Goal: Task Accomplishment & Management: Complete application form

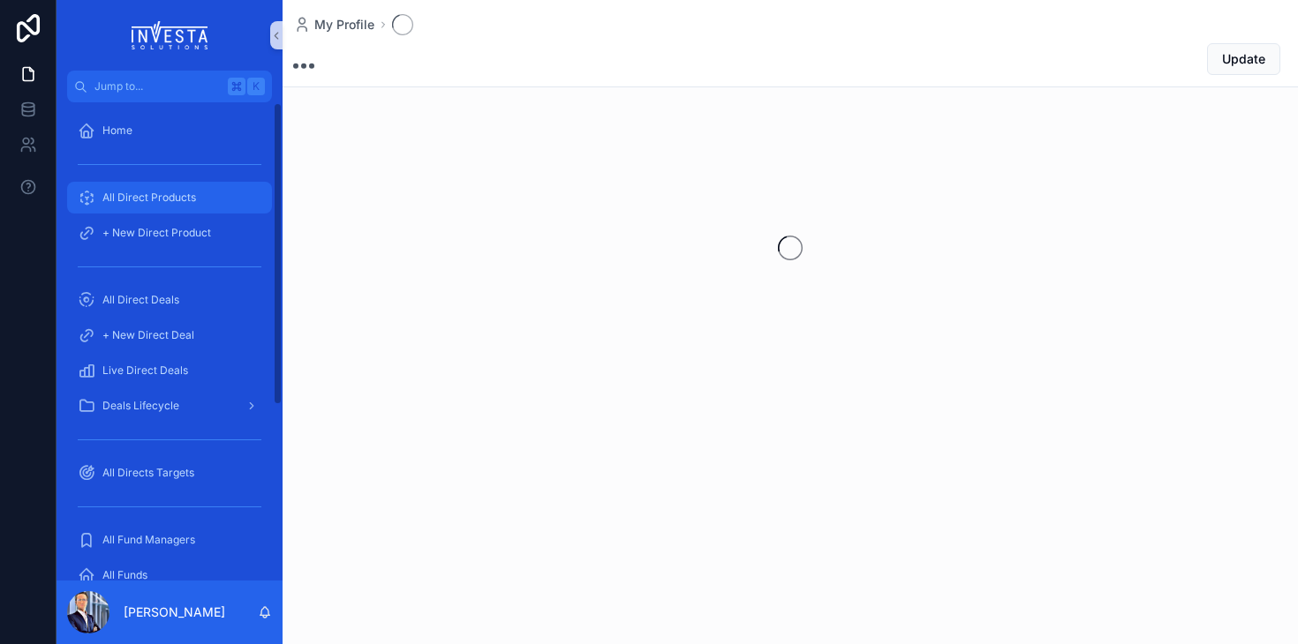
click at [154, 189] on div "All Direct Products" at bounding box center [170, 198] width 184 height 28
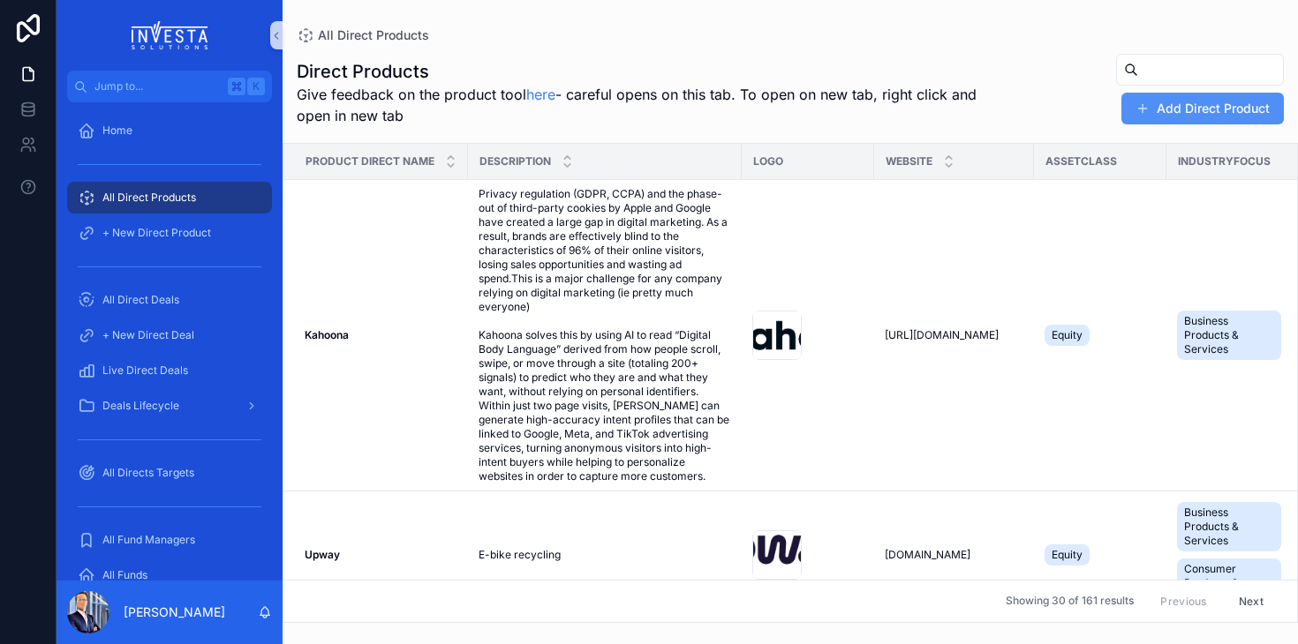
click at [1141, 121] on button "Add Direct Product" at bounding box center [1202, 109] width 162 height 32
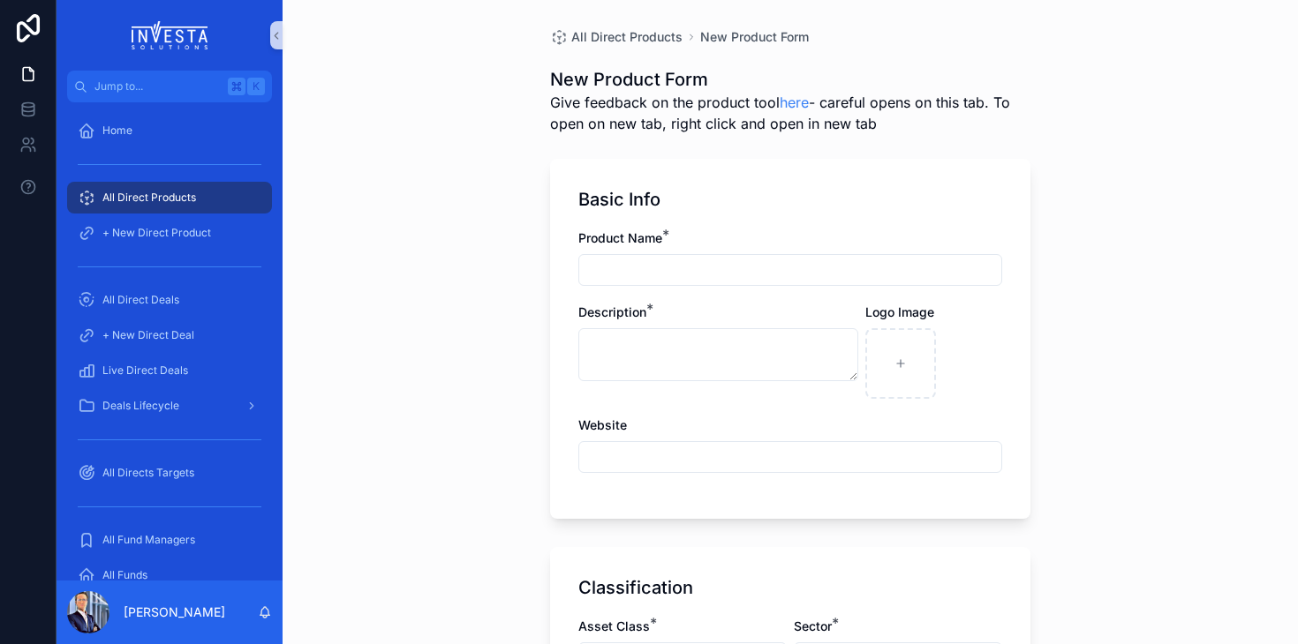
click at [607, 276] on input "scrollable content" at bounding box center [790, 270] width 422 height 25
type input "*"
type input "******"
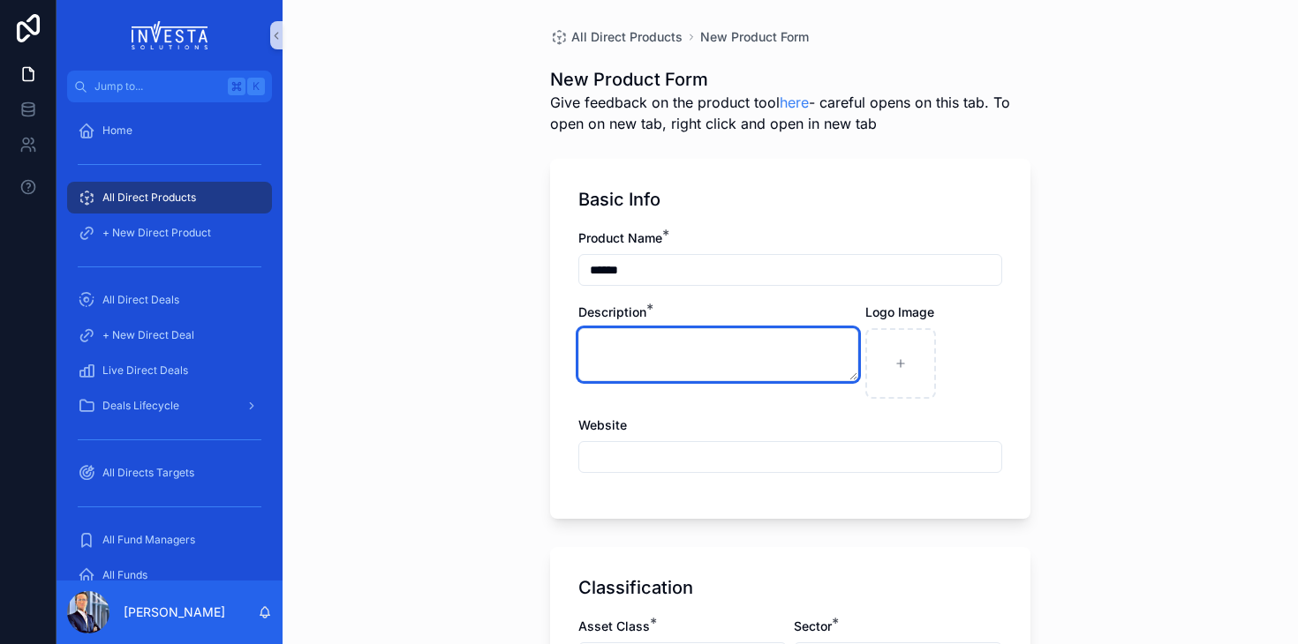
click at [614, 356] on textarea "scrollable content" at bounding box center [718, 354] width 280 height 53
paste textarea "**********"
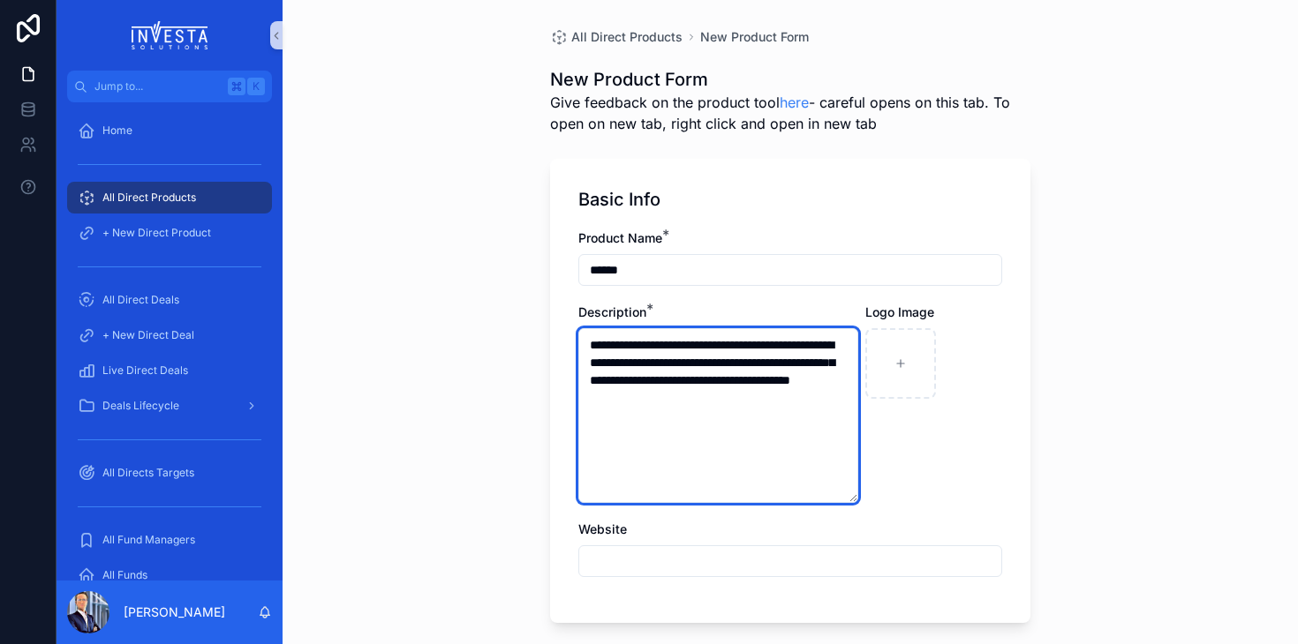
click at [591, 342] on textarea "**********" at bounding box center [718, 415] width 280 height 175
type textarea "**********"
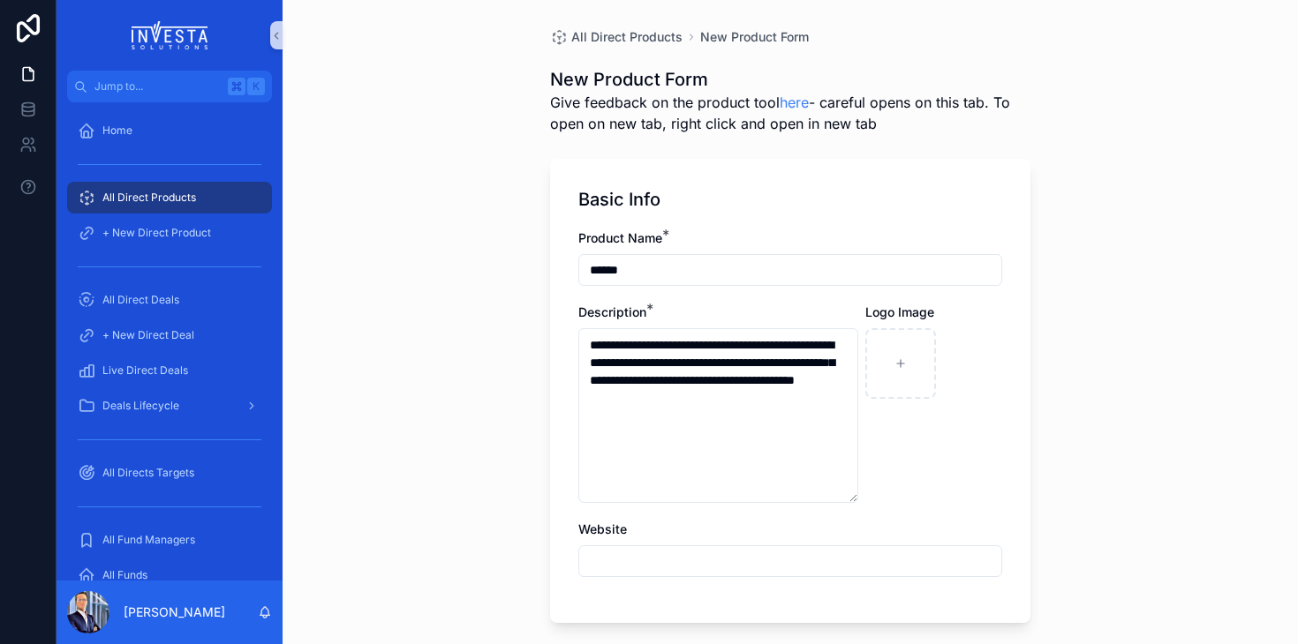
click at [627, 561] on input "scrollable content" at bounding box center [790, 561] width 422 height 25
paste input "**********"
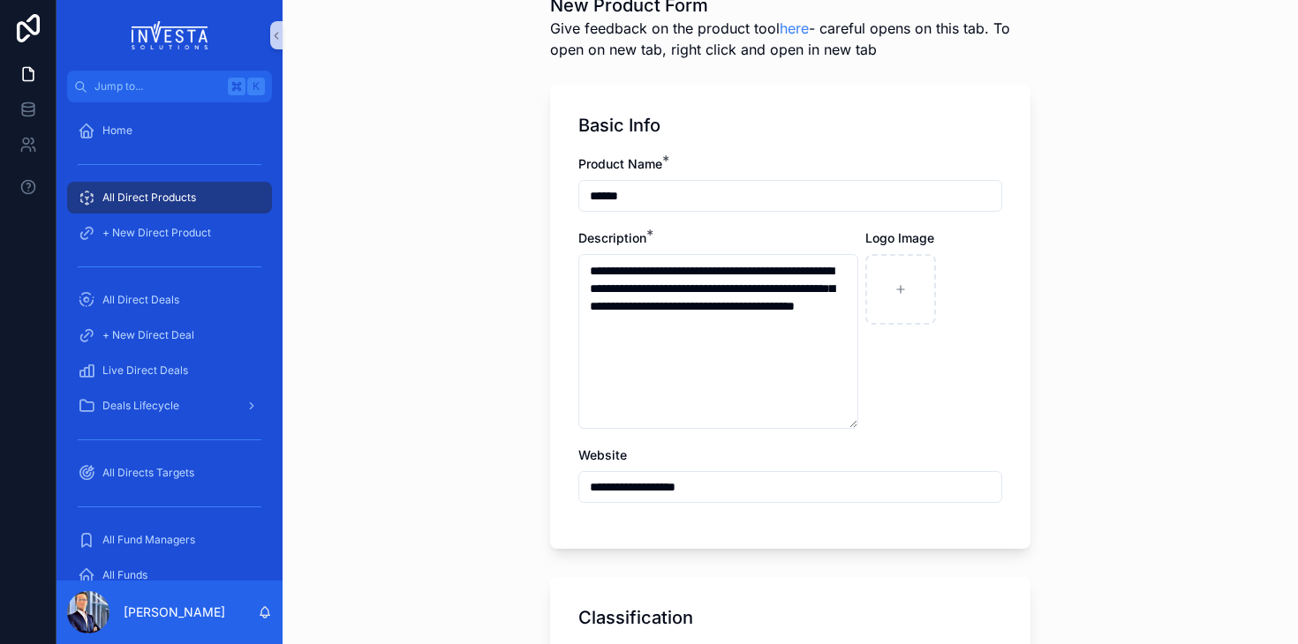
scroll to position [57, 0]
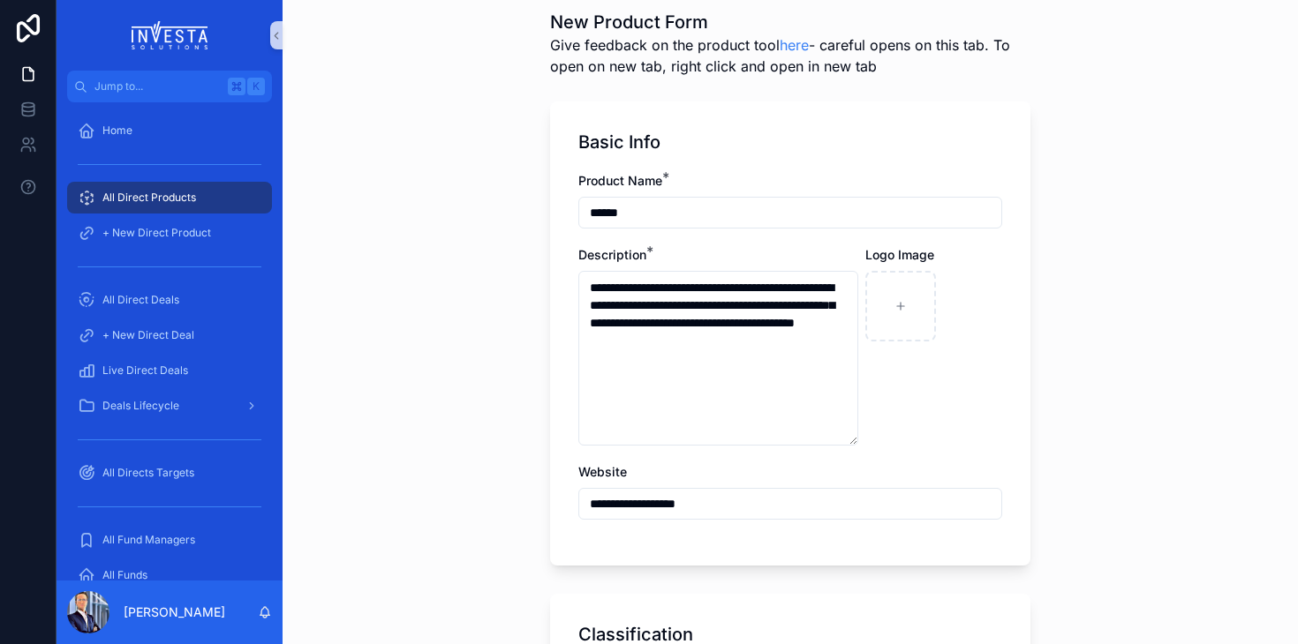
type input "**********"
click at [922, 300] on div "scrollable content" at bounding box center [900, 306] width 71 height 71
type input "**********"
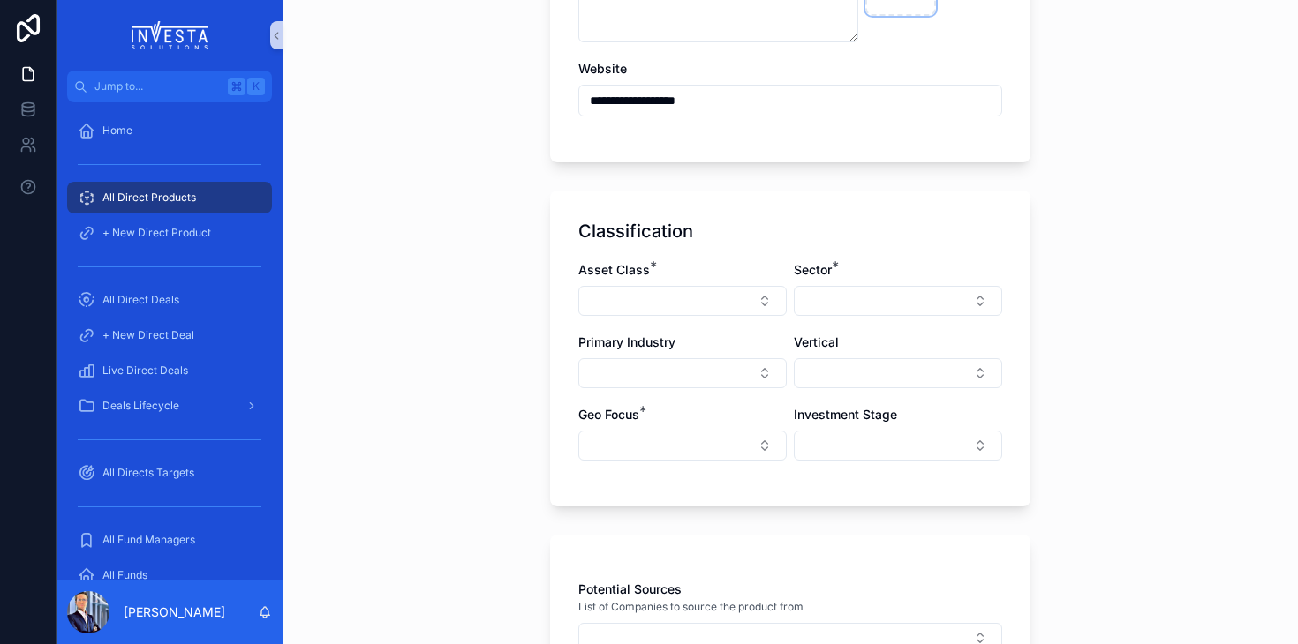
scroll to position [460, 0]
click at [673, 297] on button "Select Button" at bounding box center [682, 302] width 208 height 30
type input "****"
click at [635, 370] on div "Equity" at bounding box center [682, 372] width 212 height 28
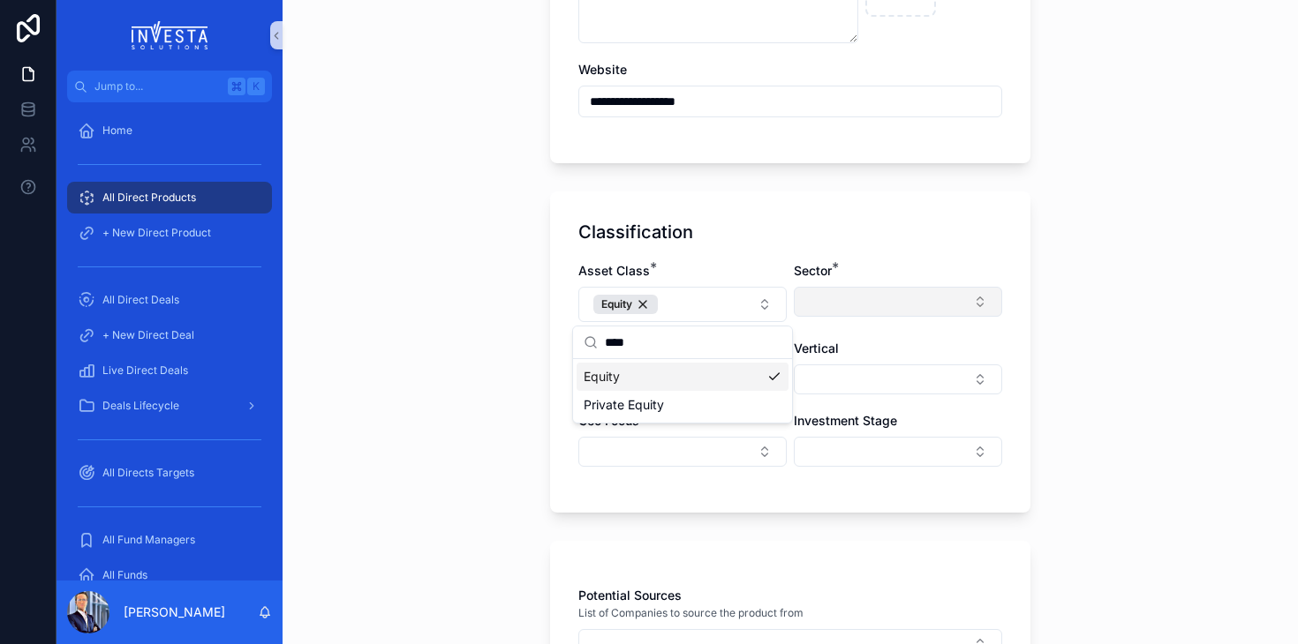
click at [840, 304] on button "Select Button" at bounding box center [898, 302] width 208 height 30
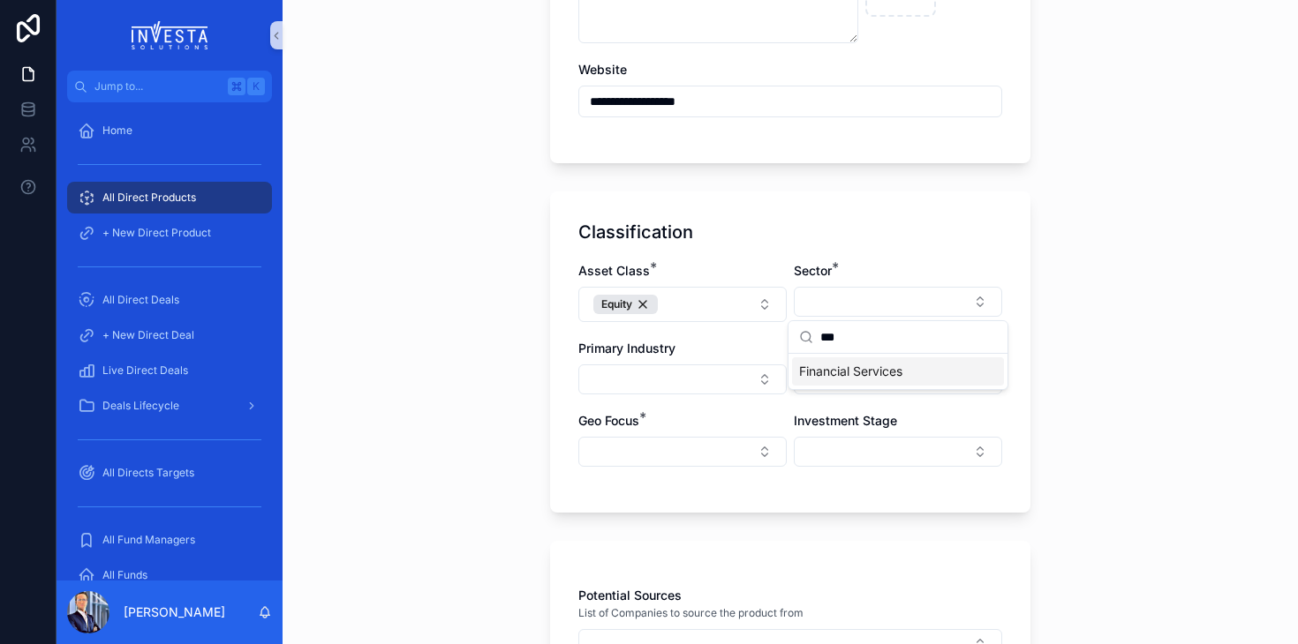
type input "***"
click at [833, 371] on span "Financial Services" at bounding box center [850, 372] width 103 height 18
click at [523, 410] on div "**********" at bounding box center [789, 322] width 1015 height 644
click at [648, 462] on button "Select Button" at bounding box center [682, 452] width 208 height 30
type input "**"
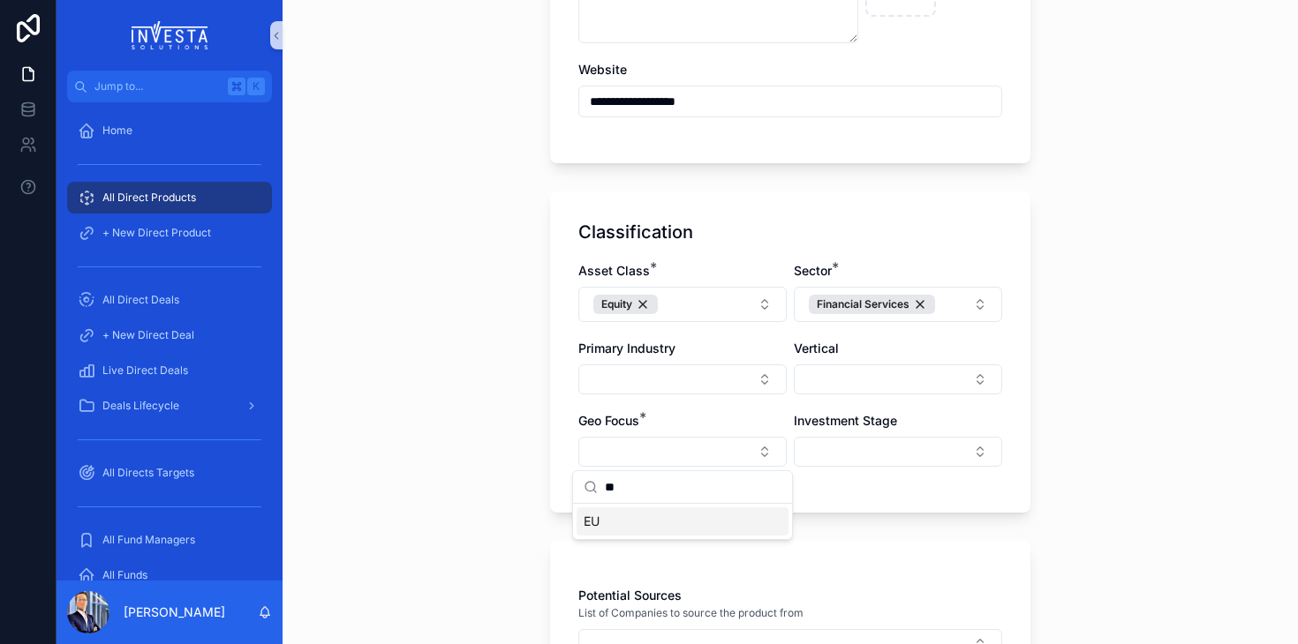
click at [620, 527] on div "EU" at bounding box center [682, 522] width 212 height 28
click at [865, 502] on div "Classification Asset Class * Equity Sector * Financial Services Primary Industr…" at bounding box center [790, 355] width 480 height 327
click at [875, 463] on button "Select Button" at bounding box center [898, 452] width 208 height 30
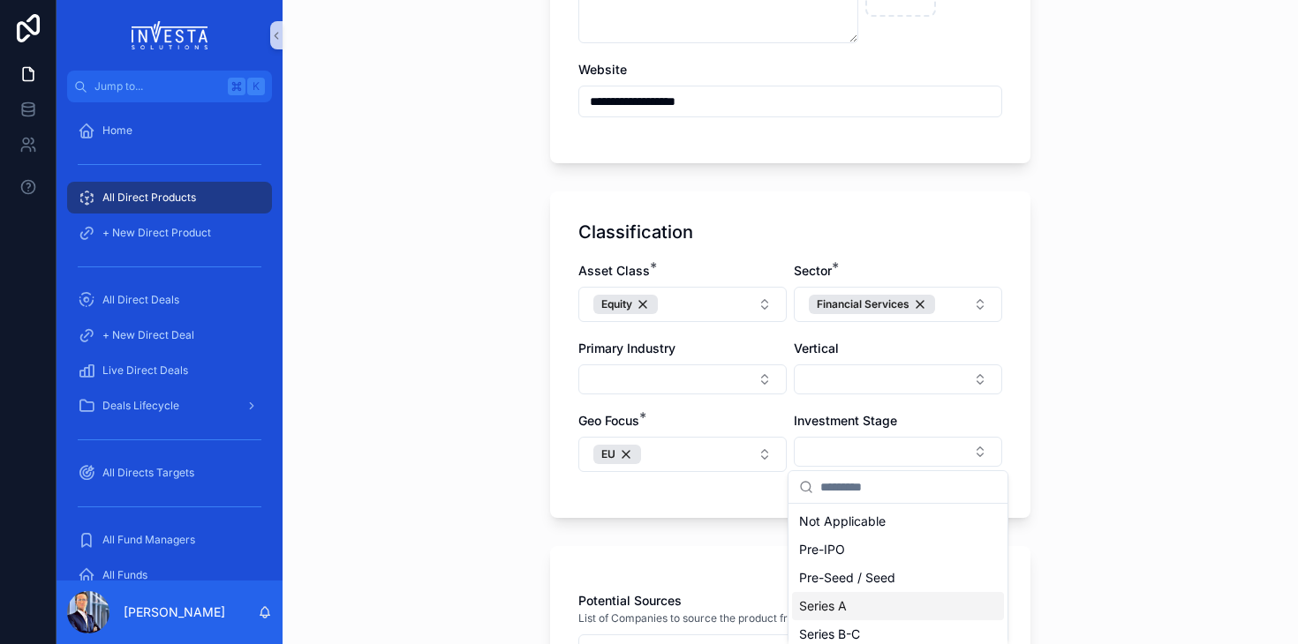
click at [854, 598] on div "Series A" at bounding box center [898, 606] width 212 height 28
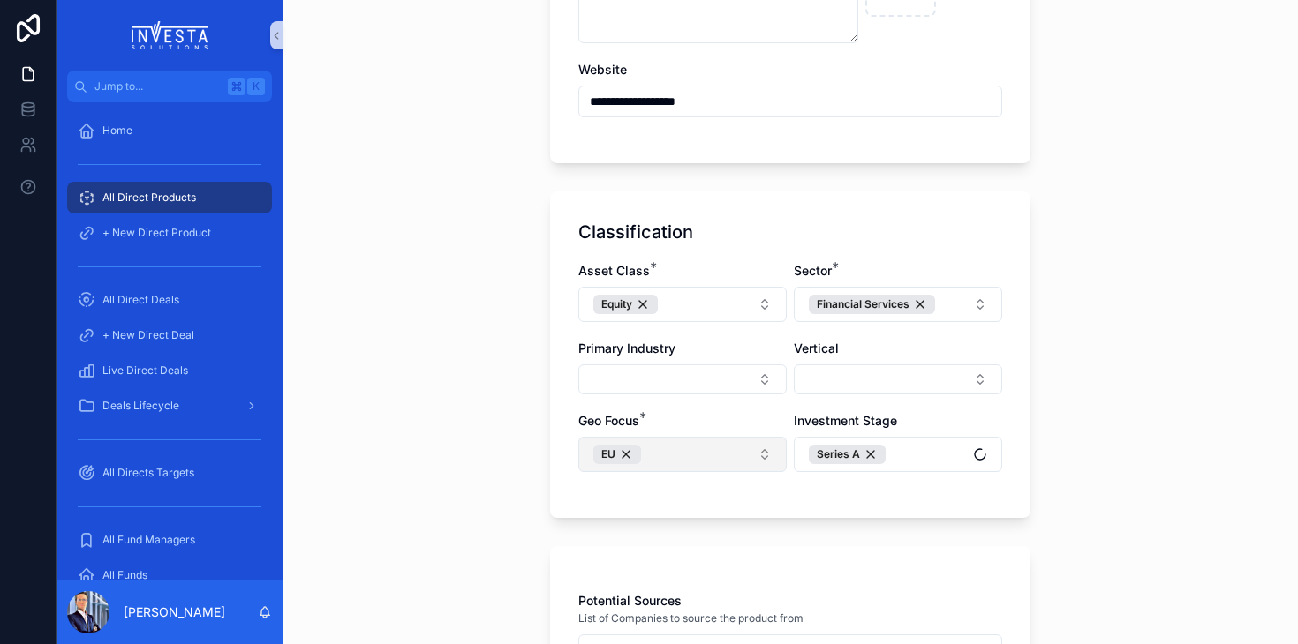
click at [685, 454] on button "EU" at bounding box center [682, 454] width 208 height 35
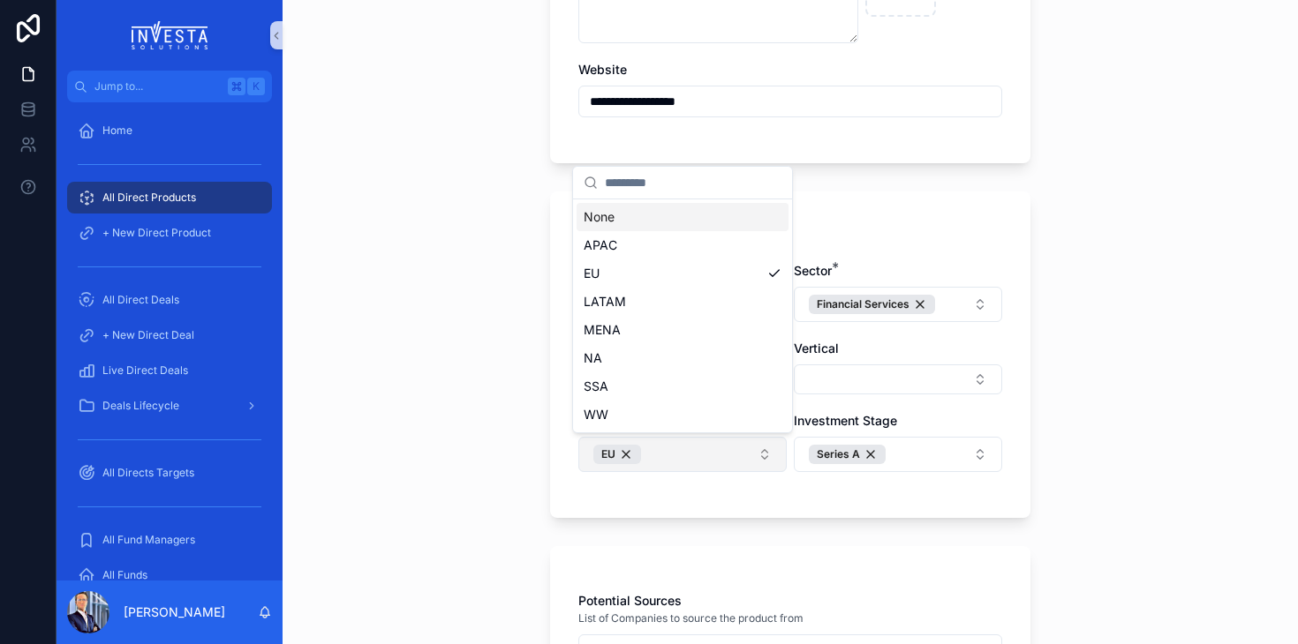
click at [685, 454] on button "EU" at bounding box center [682, 454] width 208 height 35
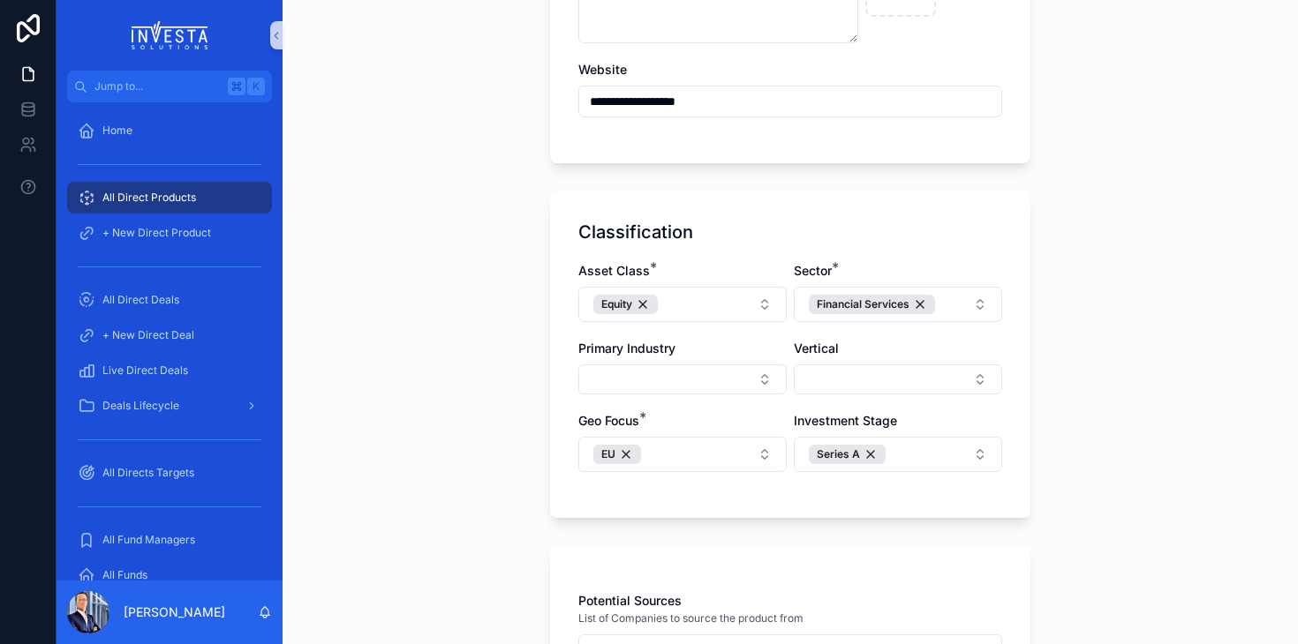
click at [718, 508] on div "Classification Asset Class * Equity Sector * Financial Services Primary Industr…" at bounding box center [790, 355] width 480 height 327
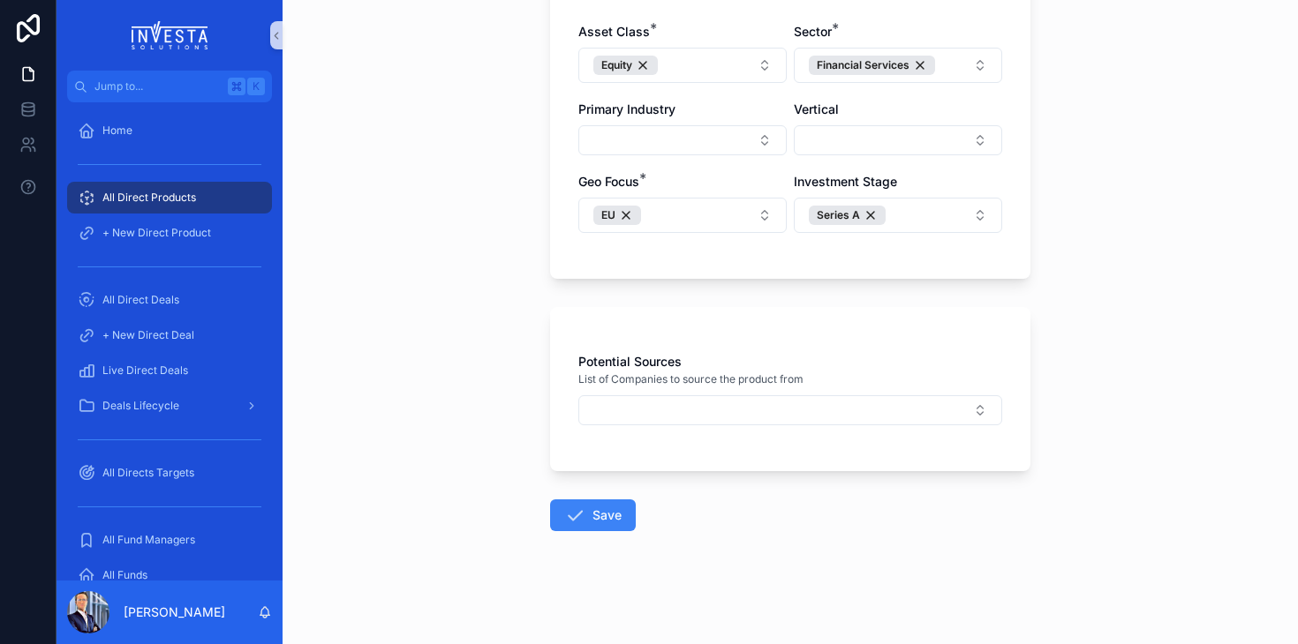
scroll to position [698, 0]
click at [653, 411] on button "Select Button" at bounding box center [790, 411] width 424 height 30
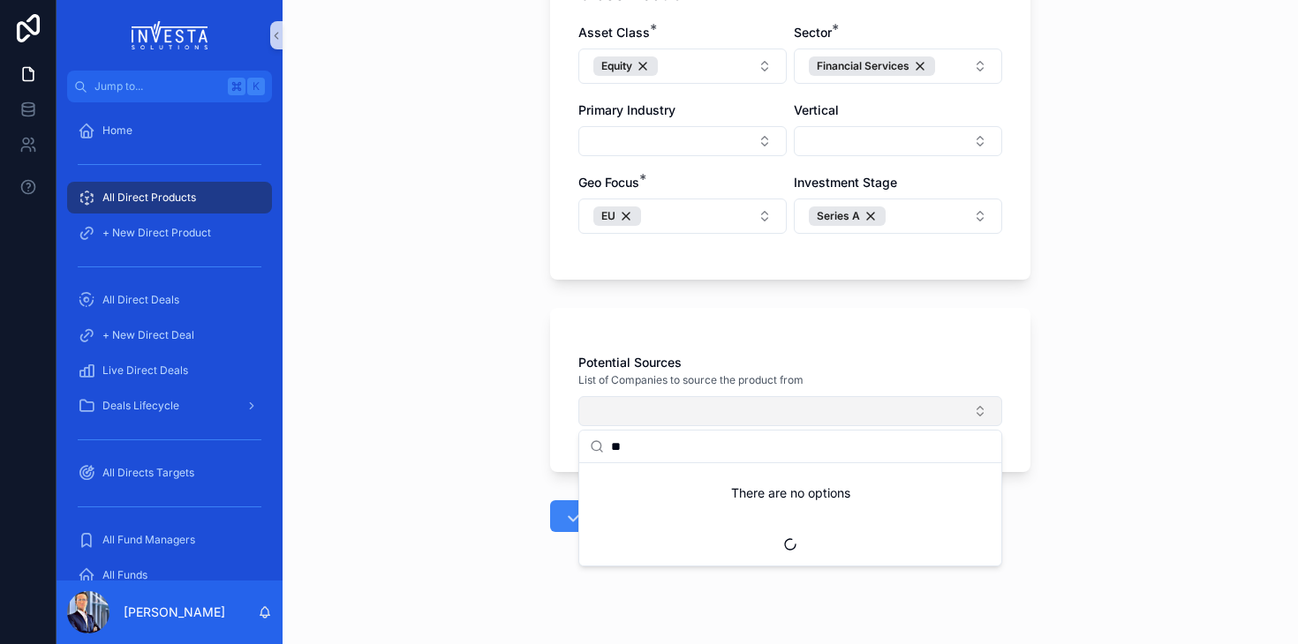
type input "*"
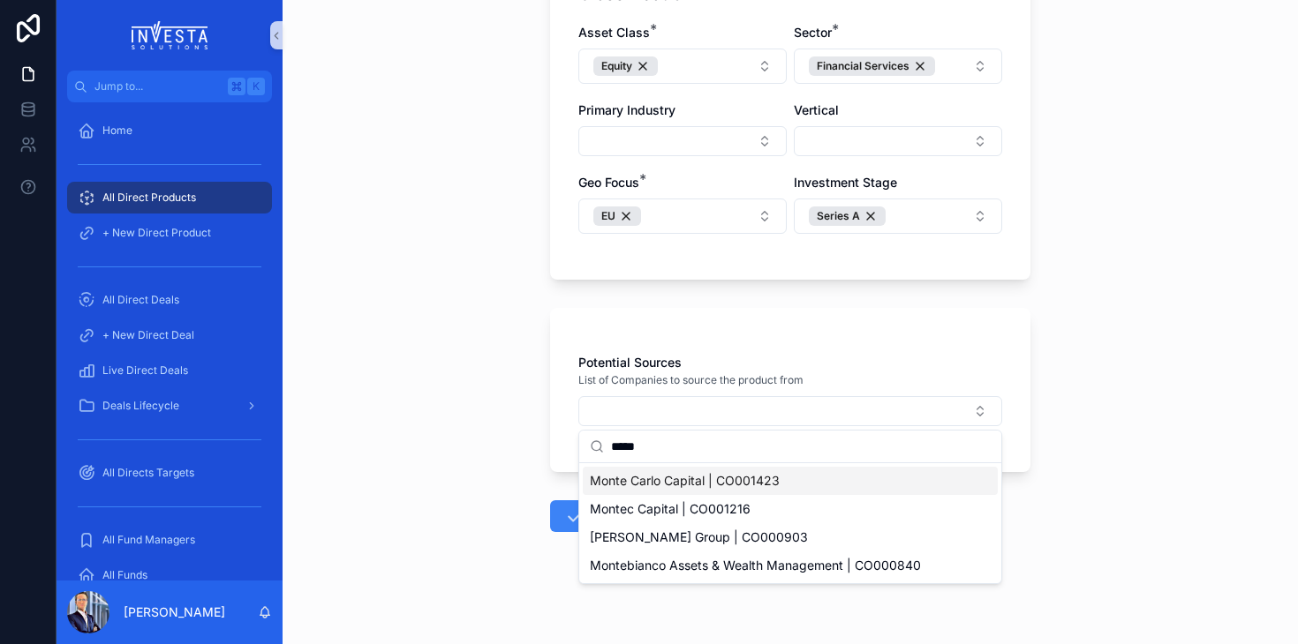
type input "*****"
click at [645, 478] on span "Monte Carlo Capital | CO001423" at bounding box center [685, 481] width 190 height 18
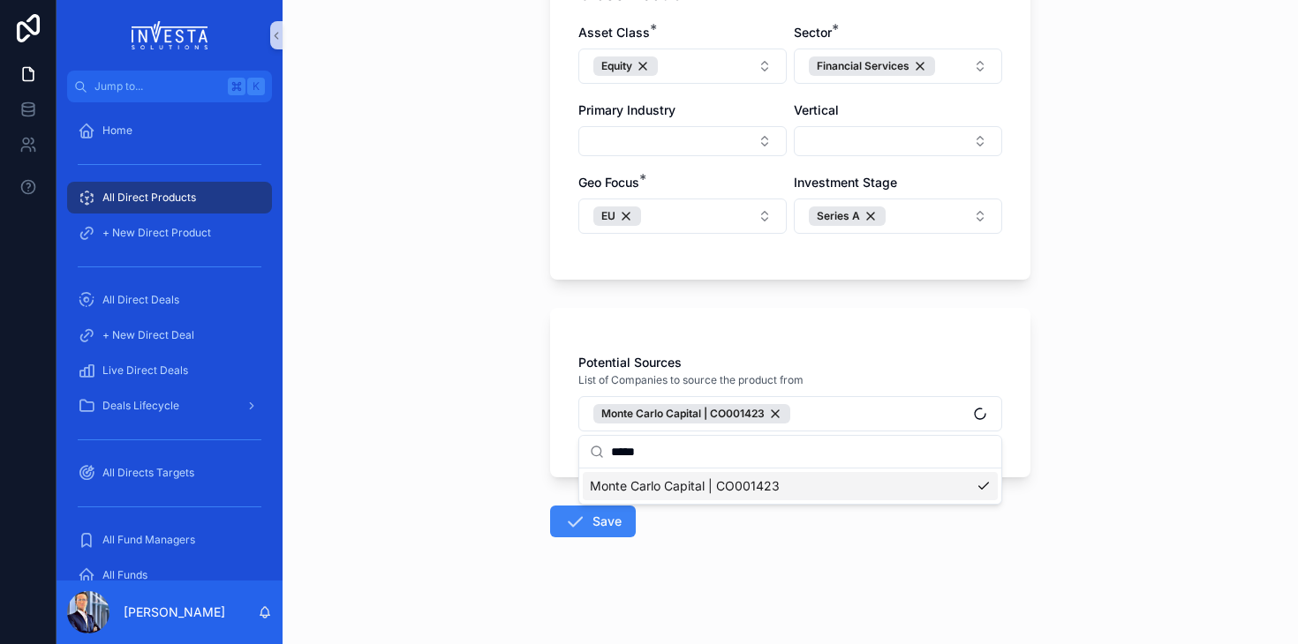
click at [555, 417] on div "Potential Sources List of Companies to source the product from [GEOGRAPHIC_DATA…" at bounding box center [790, 392] width 480 height 169
click at [583, 523] on icon "scrollable content" at bounding box center [574, 521] width 21 height 21
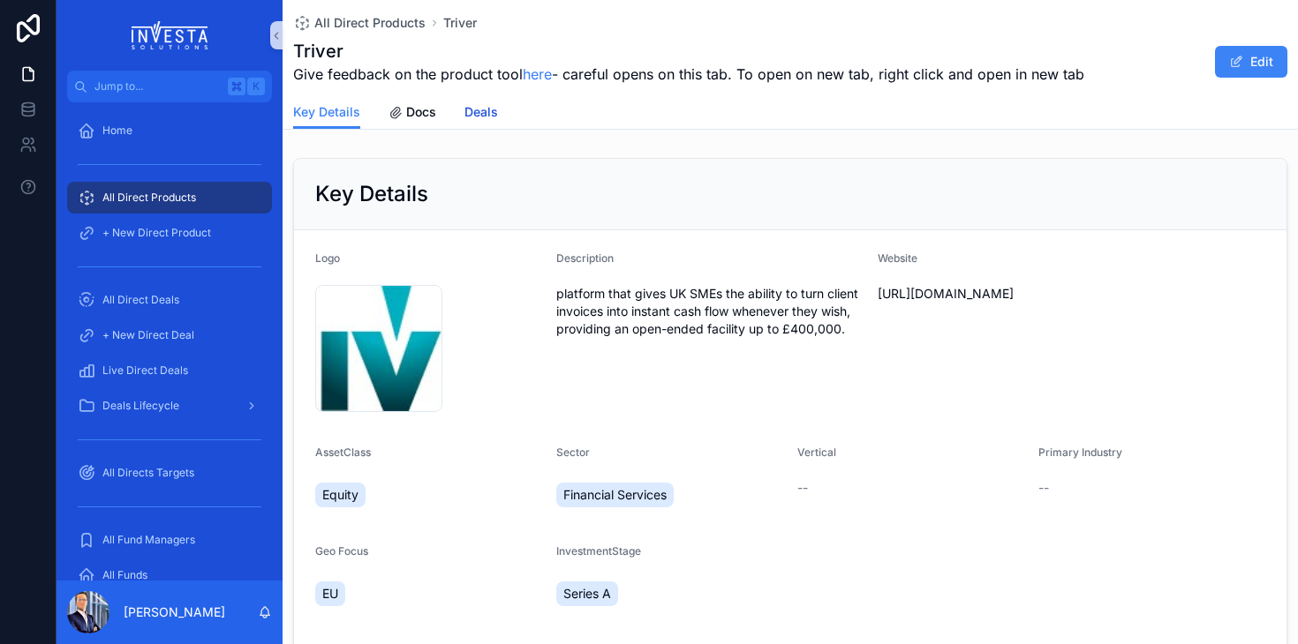
click at [488, 117] on span "Deals" at bounding box center [481, 112] width 34 height 18
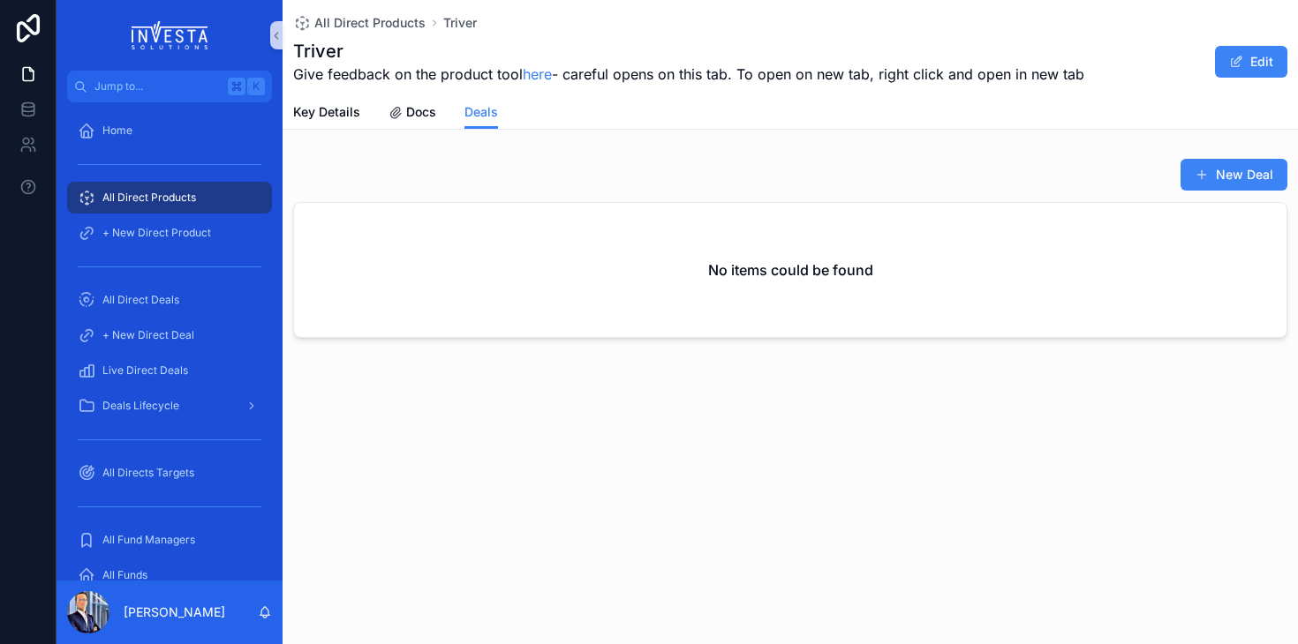
click at [1230, 169] on button "New Deal" at bounding box center [1233, 175] width 107 height 32
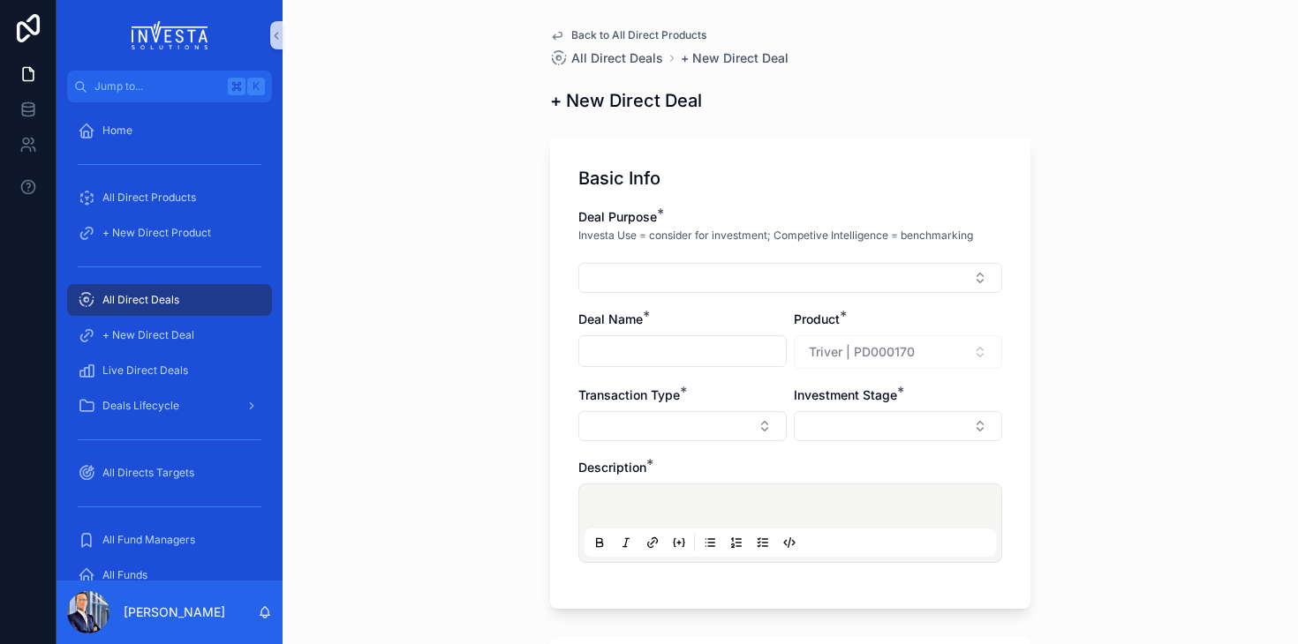
click at [659, 305] on div "Deal Purpose * Investa Use = consider for investment; Competive Intelligence = …" at bounding box center [790, 394] width 424 height 373
click at [674, 260] on div "Deal Purpose * Investa Use = consider for investment; Competive Intelligence = …" at bounding box center [790, 250] width 424 height 85
click at [674, 281] on button "Select Button" at bounding box center [790, 278] width 424 height 30
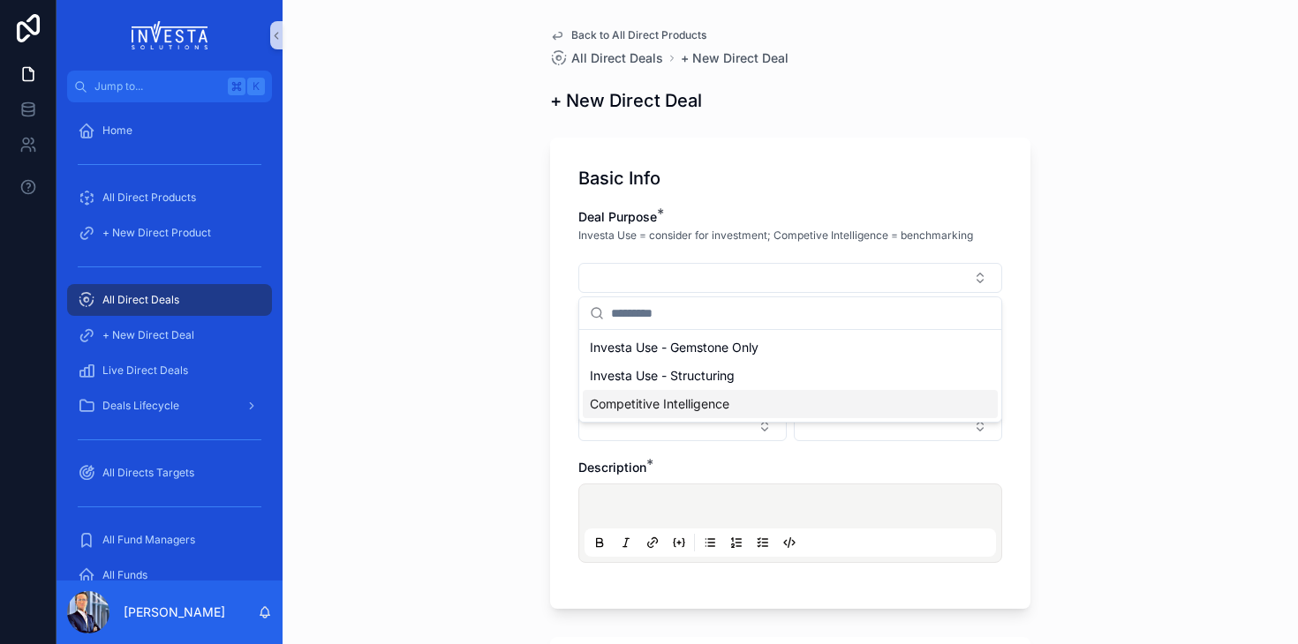
click at [700, 403] on span "Competitive Intelligence" at bounding box center [659, 404] width 139 height 18
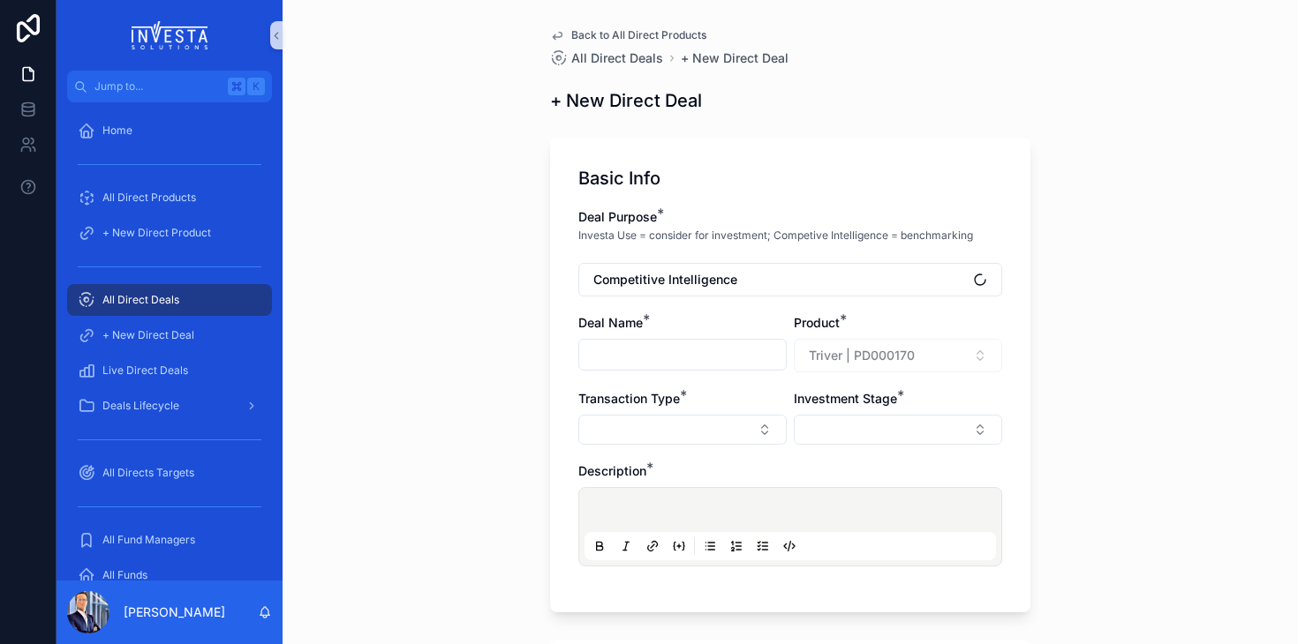
click at [628, 336] on div "Deal Name *" at bounding box center [682, 343] width 208 height 58
click at [623, 31] on span "Back to All Direct Products" at bounding box center [638, 35] width 135 height 14
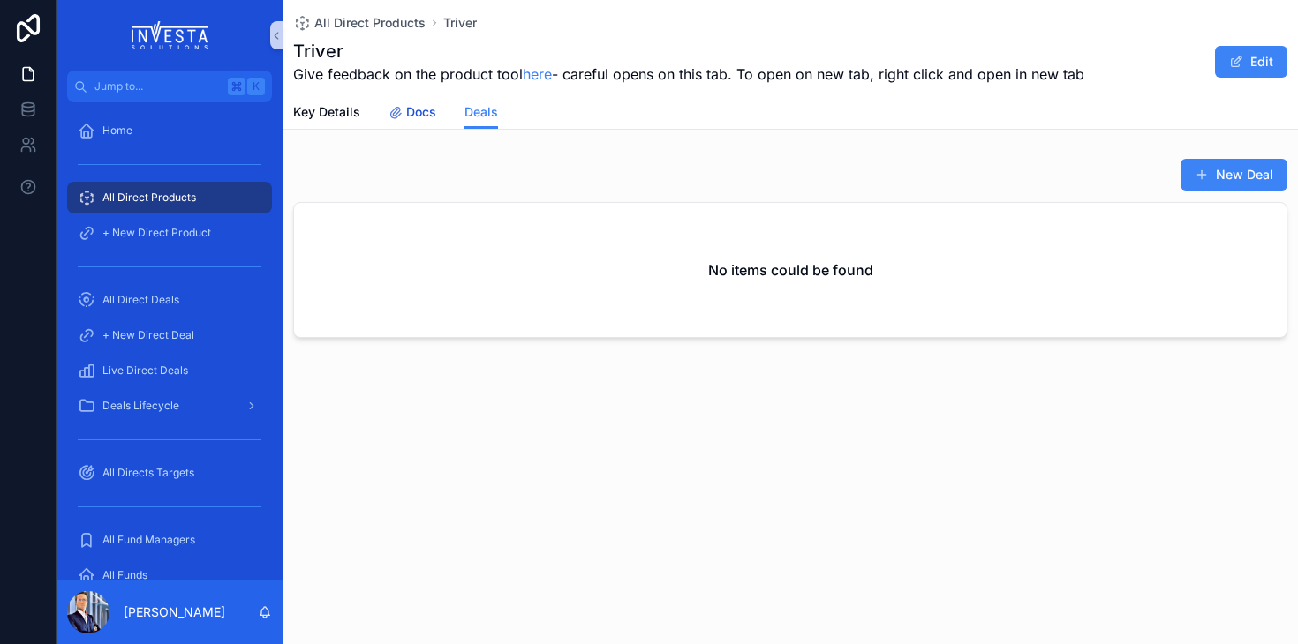
click at [421, 118] on span "Docs" at bounding box center [421, 112] width 30 height 18
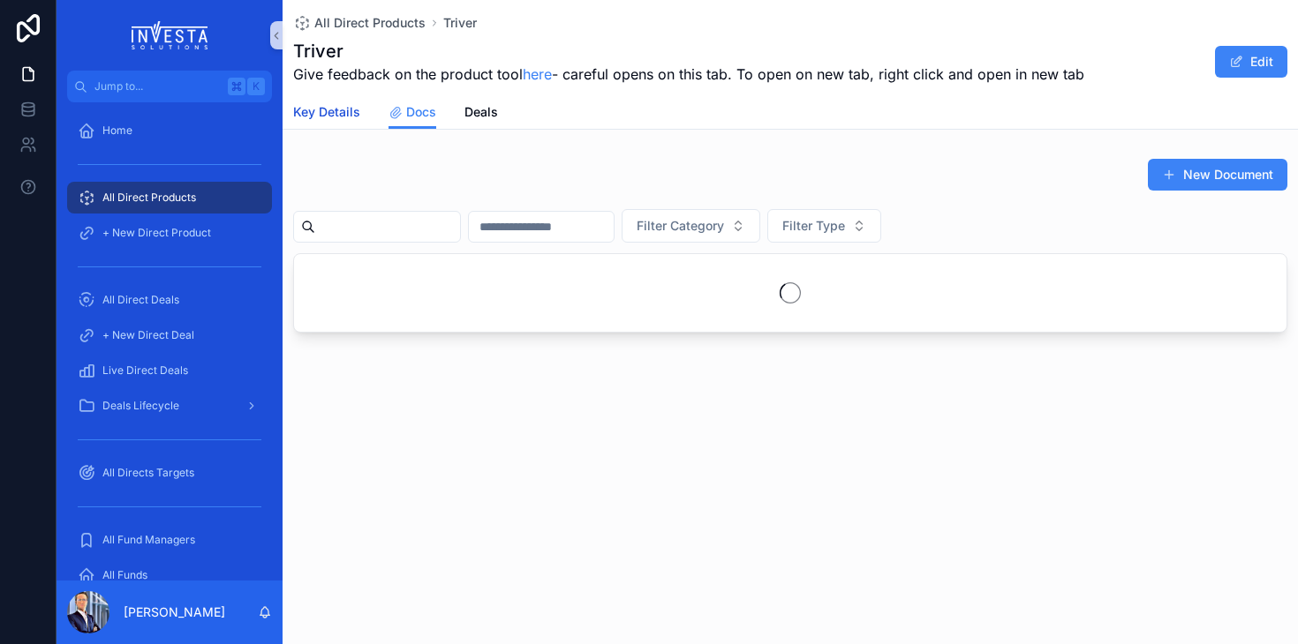
click at [354, 120] on span "Key Details" at bounding box center [326, 112] width 67 height 18
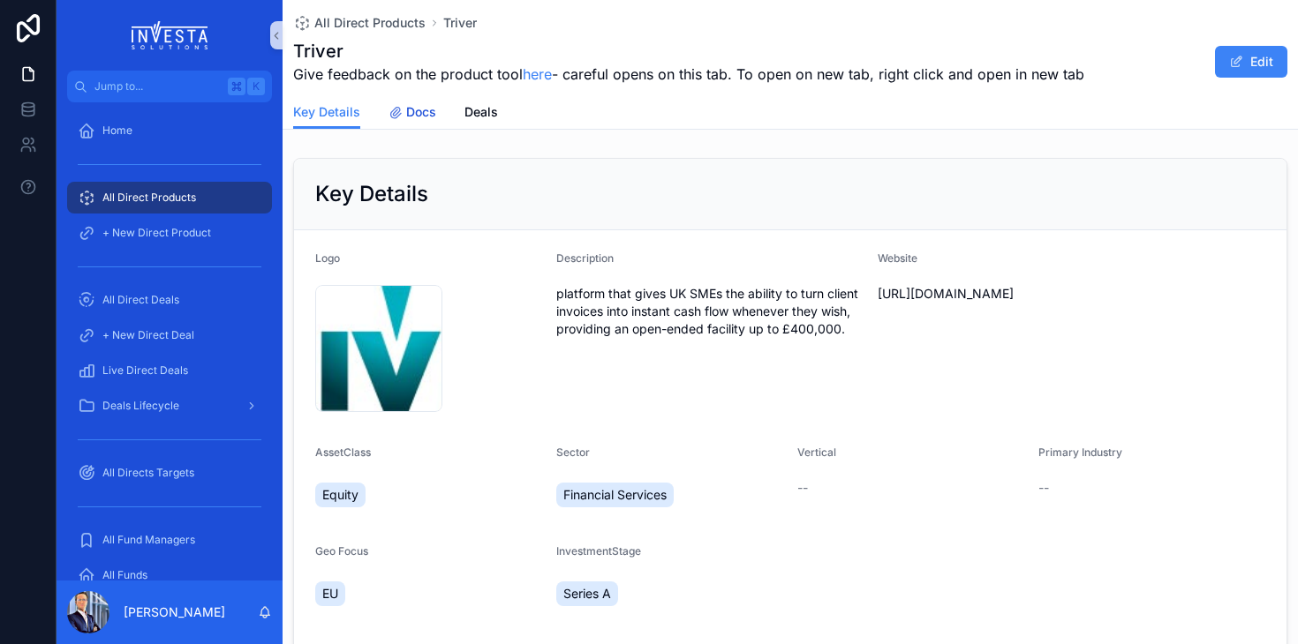
click at [429, 109] on span "Docs" at bounding box center [421, 112] width 30 height 18
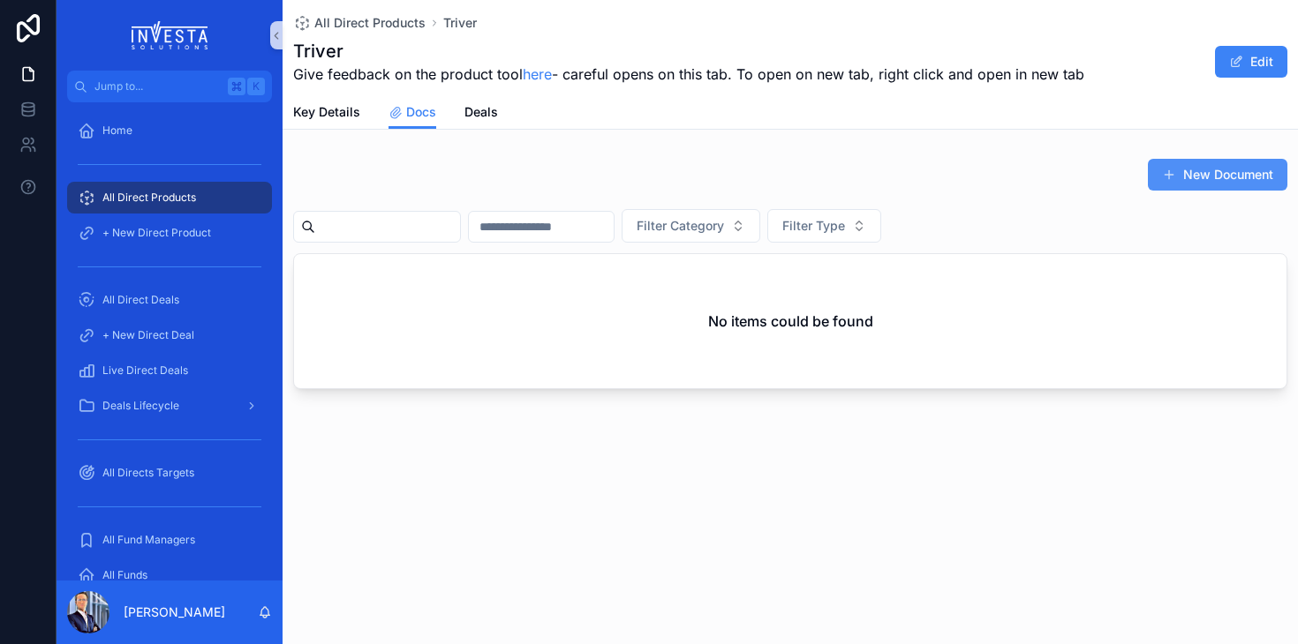
click at [1201, 165] on button "New Document" at bounding box center [1217, 175] width 139 height 32
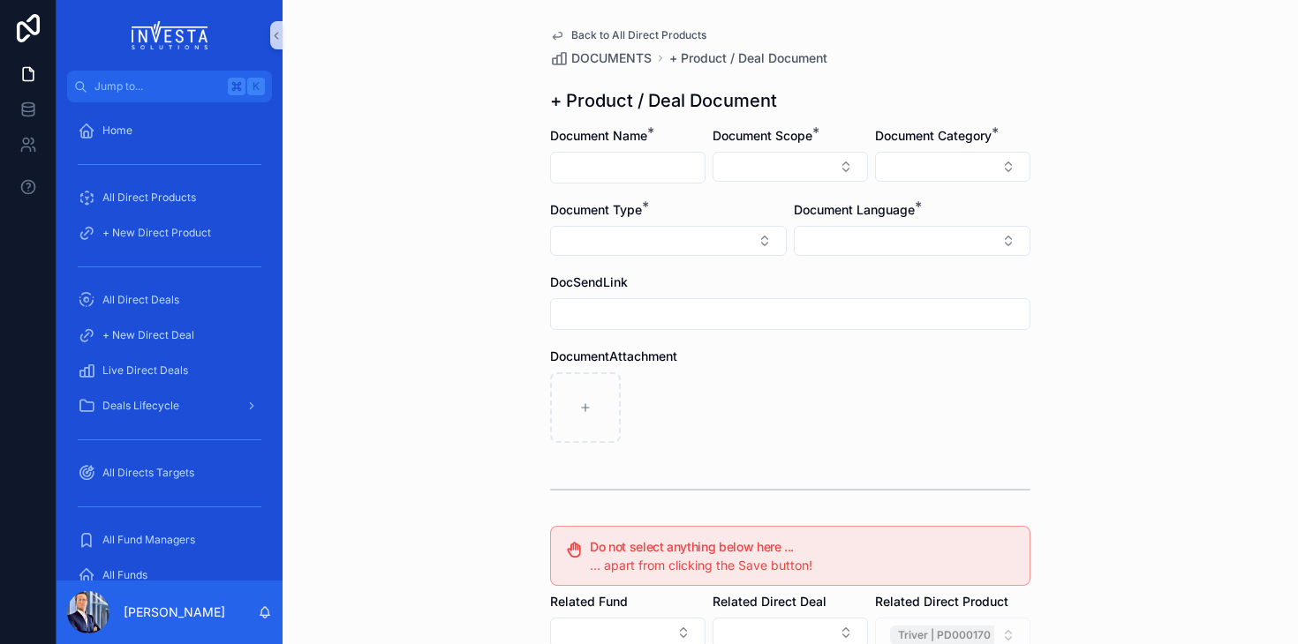
click at [674, 164] on input "scrollable content" at bounding box center [628, 167] width 154 height 25
type input "*"
type input "**********"
click button "Triver | PD000170" at bounding box center [953, 635] width 126 height 19
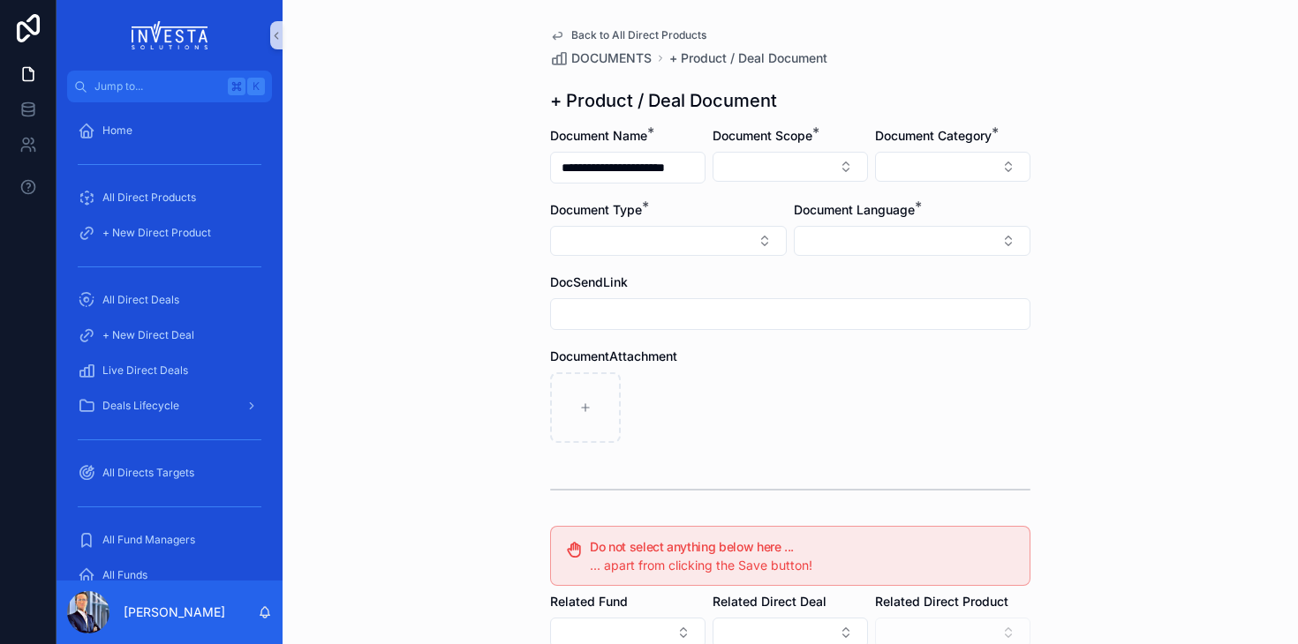
scroll to position [0, 0]
click at [810, 177] on button "Select Button" at bounding box center [789, 167] width 155 height 30
drag, startPoint x: 735, startPoint y: 261, endPoint x: 745, endPoint y: 261, distance: 9.7
click at [745, 262] on div "Fund" at bounding box center [790, 265] width 212 height 28
click at [949, 172] on button "Select Button" at bounding box center [952, 167] width 155 height 30
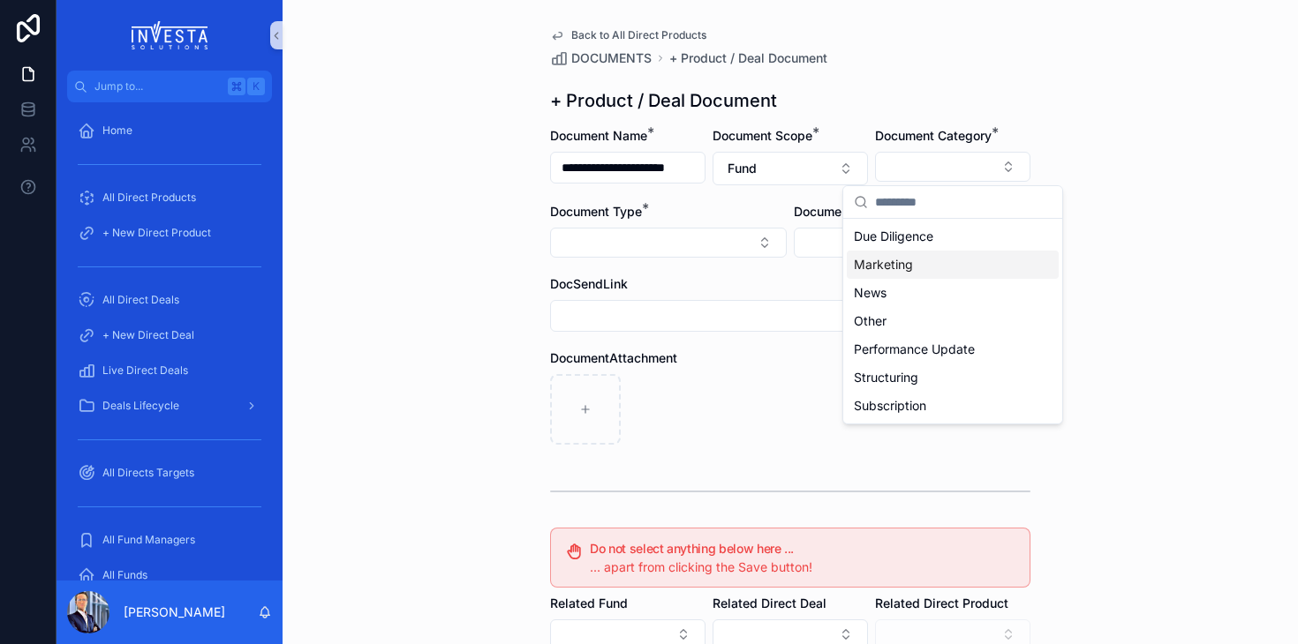
click at [907, 264] on span "Marketing" at bounding box center [883, 265] width 59 height 18
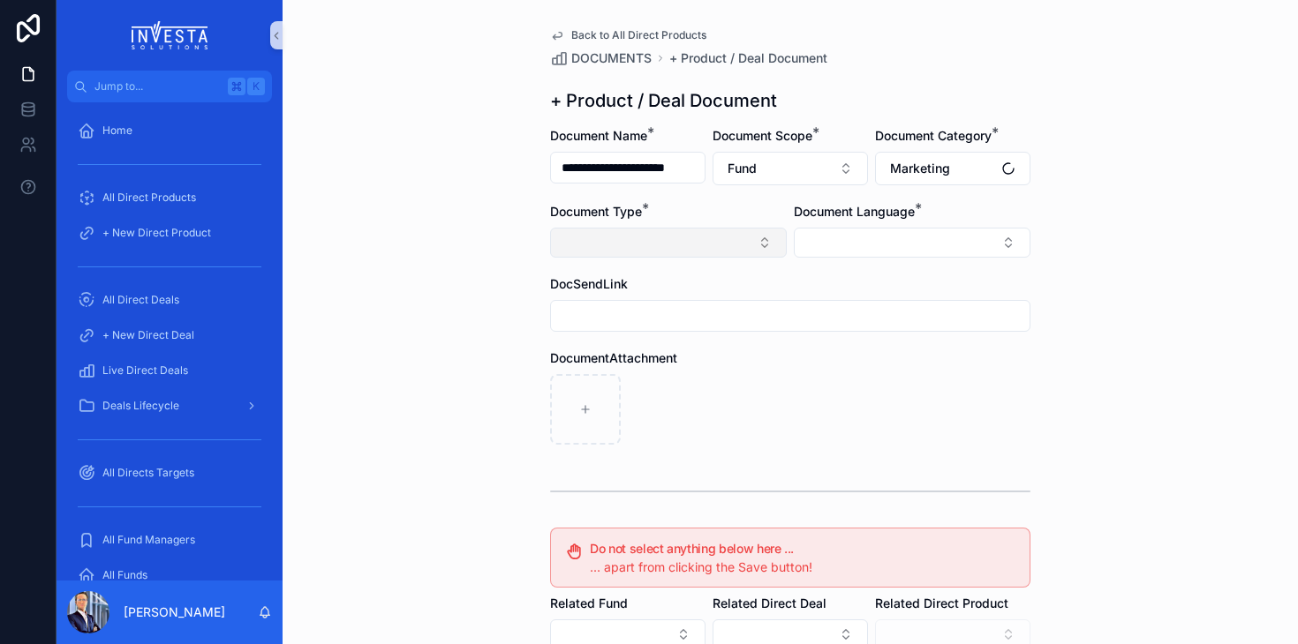
click at [756, 248] on button "Select Button" at bounding box center [668, 243] width 237 height 30
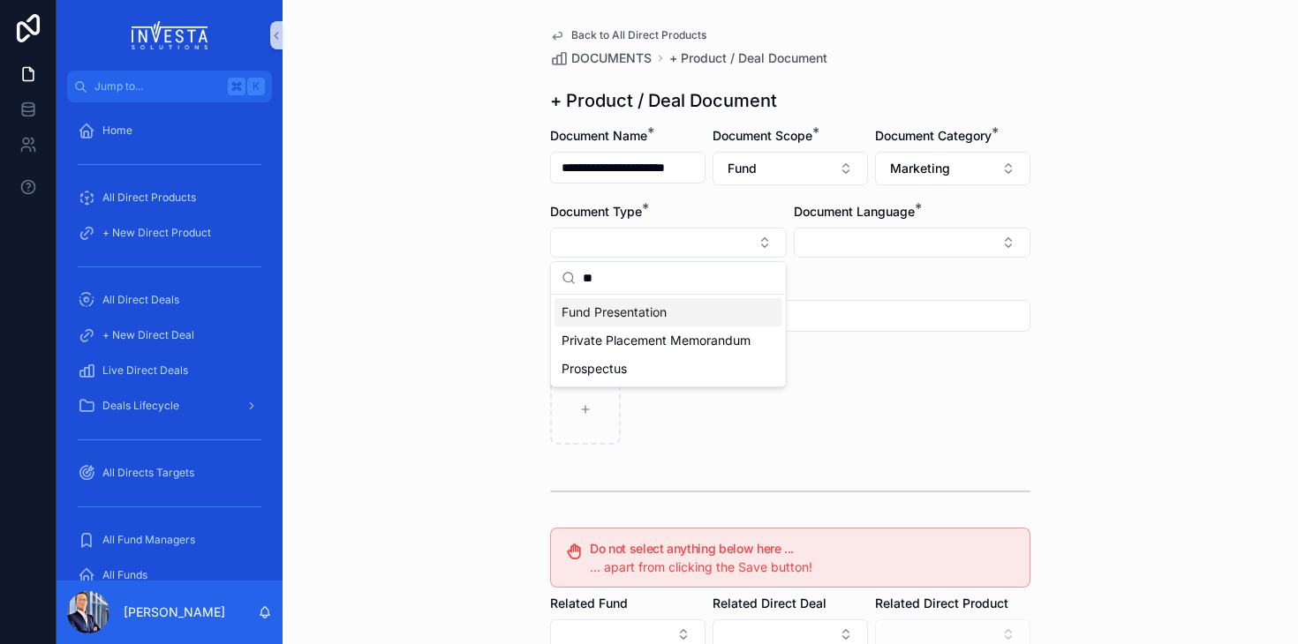
type input "*"
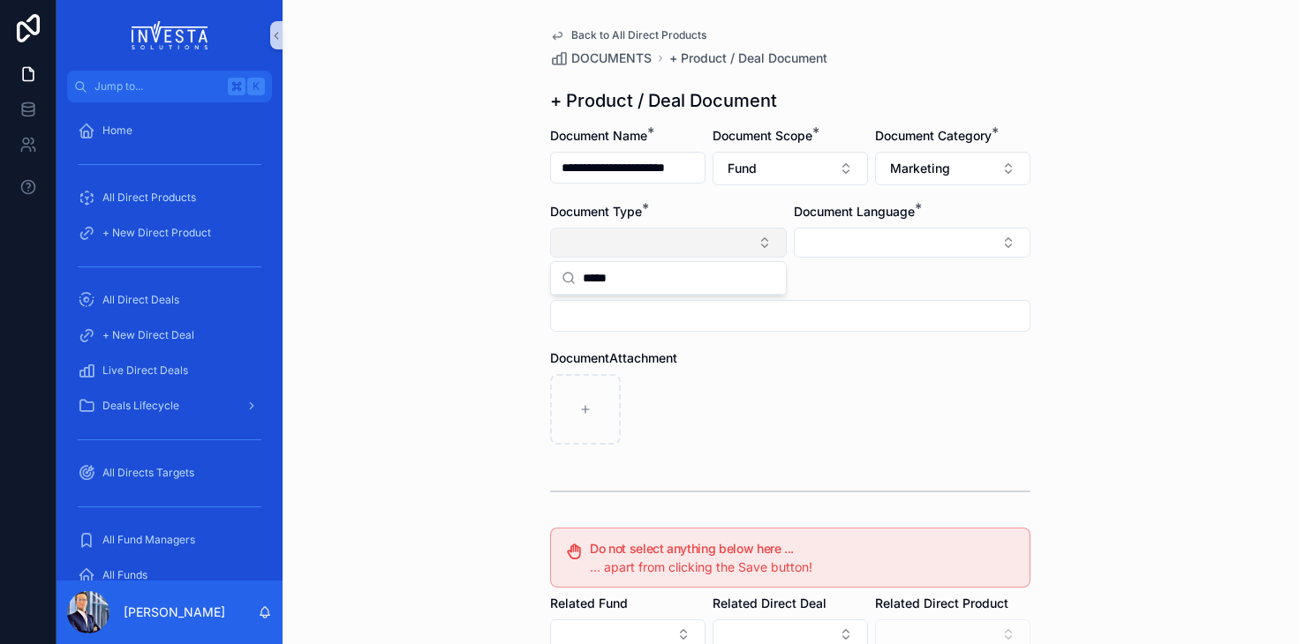
type input "*****"
click at [751, 257] on button "Select Button" at bounding box center [668, 243] width 237 height 30
click at [757, 245] on button "Select Button" at bounding box center [668, 243] width 237 height 30
click at [636, 287] on input "scrollable content" at bounding box center [679, 278] width 192 height 32
click at [655, 230] on button "Select Button" at bounding box center [668, 243] width 237 height 30
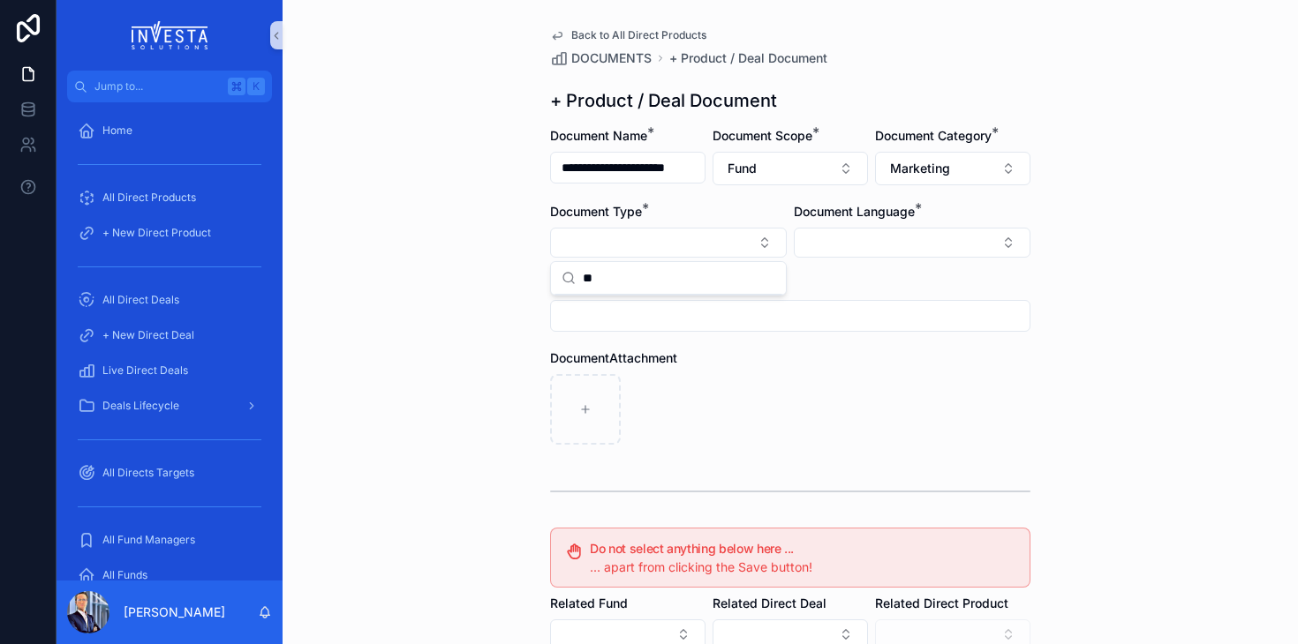
type input "*"
click at [856, 242] on button "Select Button" at bounding box center [912, 243] width 237 height 30
type input "*"
click at [836, 341] on span "English" at bounding box center [825, 341] width 41 height 18
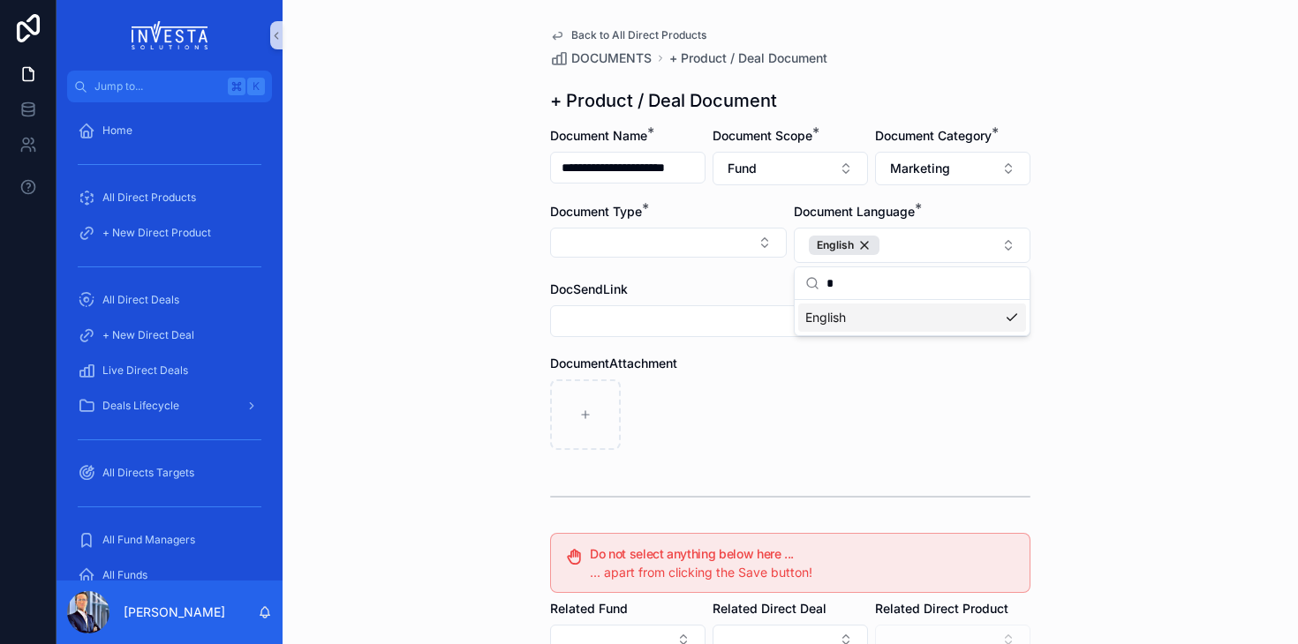
click at [527, 355] on div "**********" at bounding box center [789, 322] width 1015 height 644
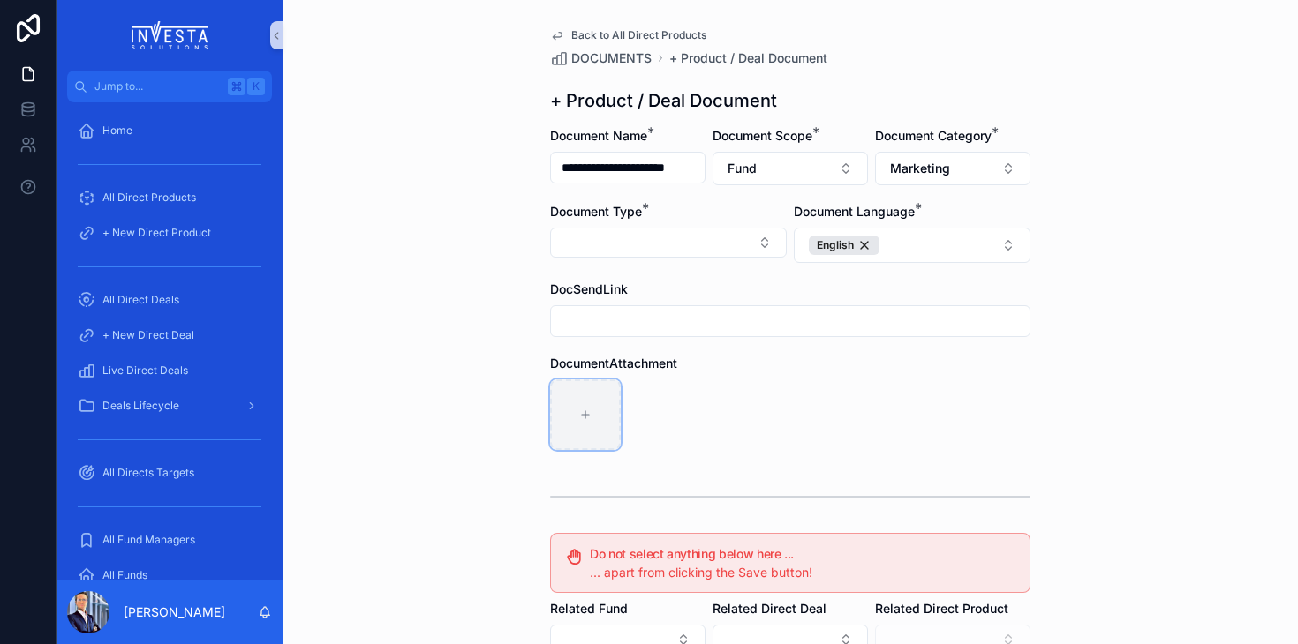
click at [582, 419] on icon "scrollable content" at bounding box center [585, 415] width 12 height 12
type input "**********"
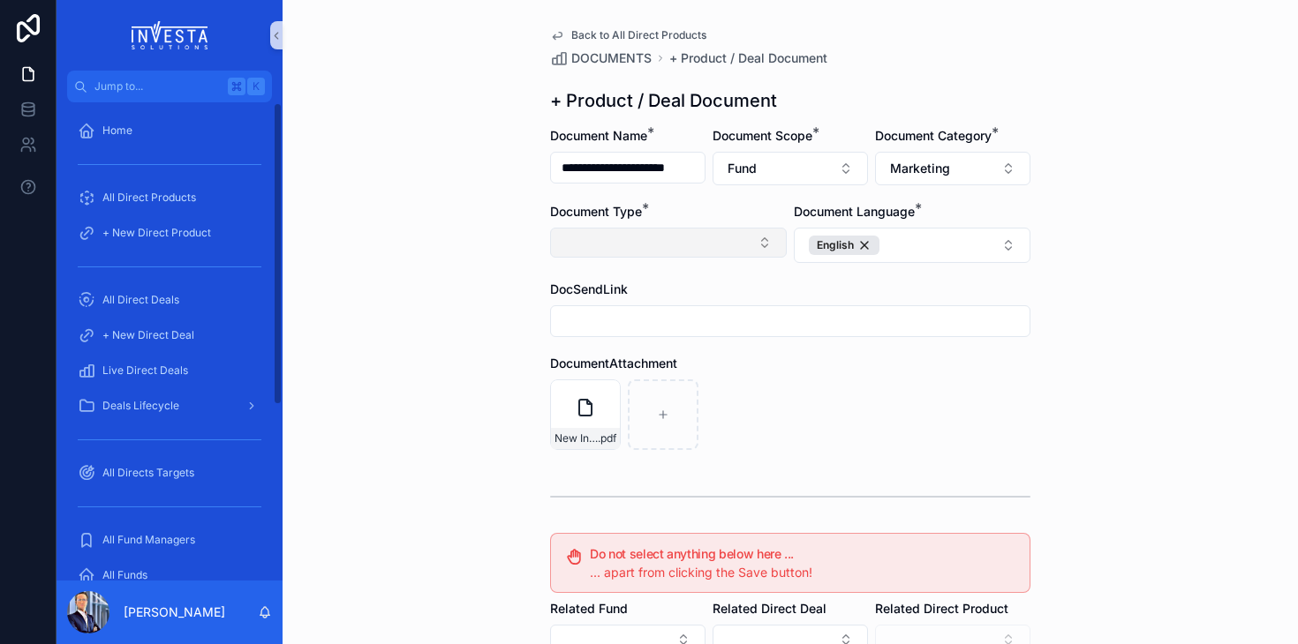
click at [598, 248] on button "Select Button" at bounding box center [668, 243] width 237 height 30
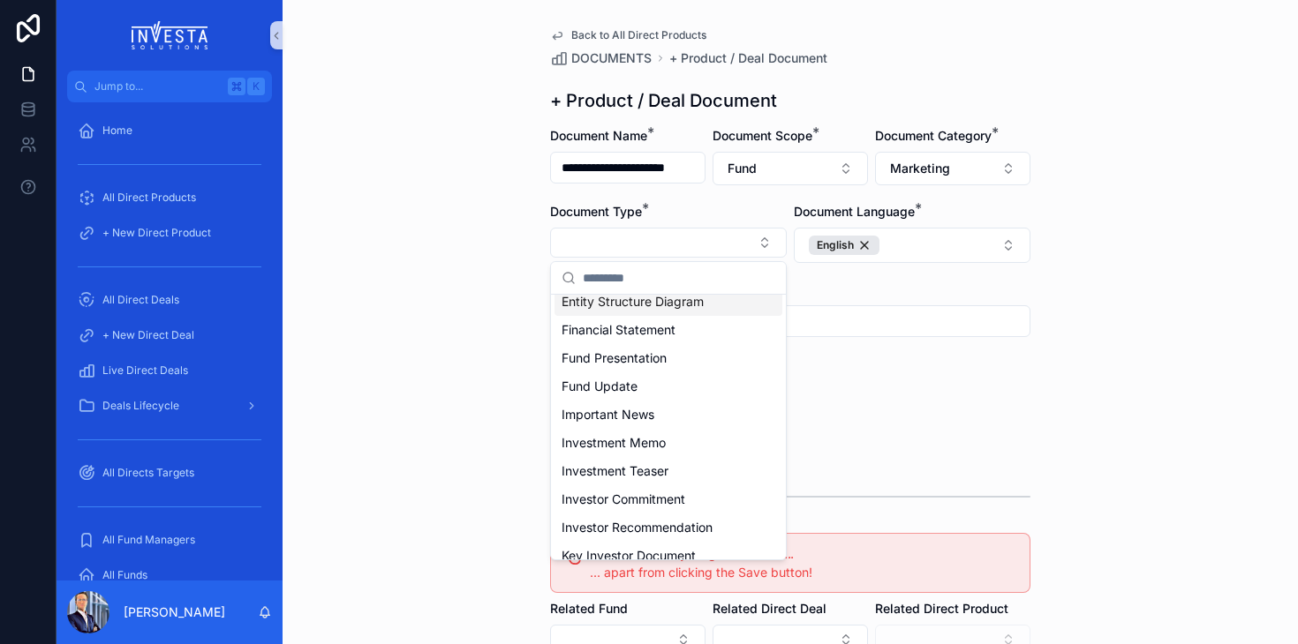
scroll to position [215, 0]
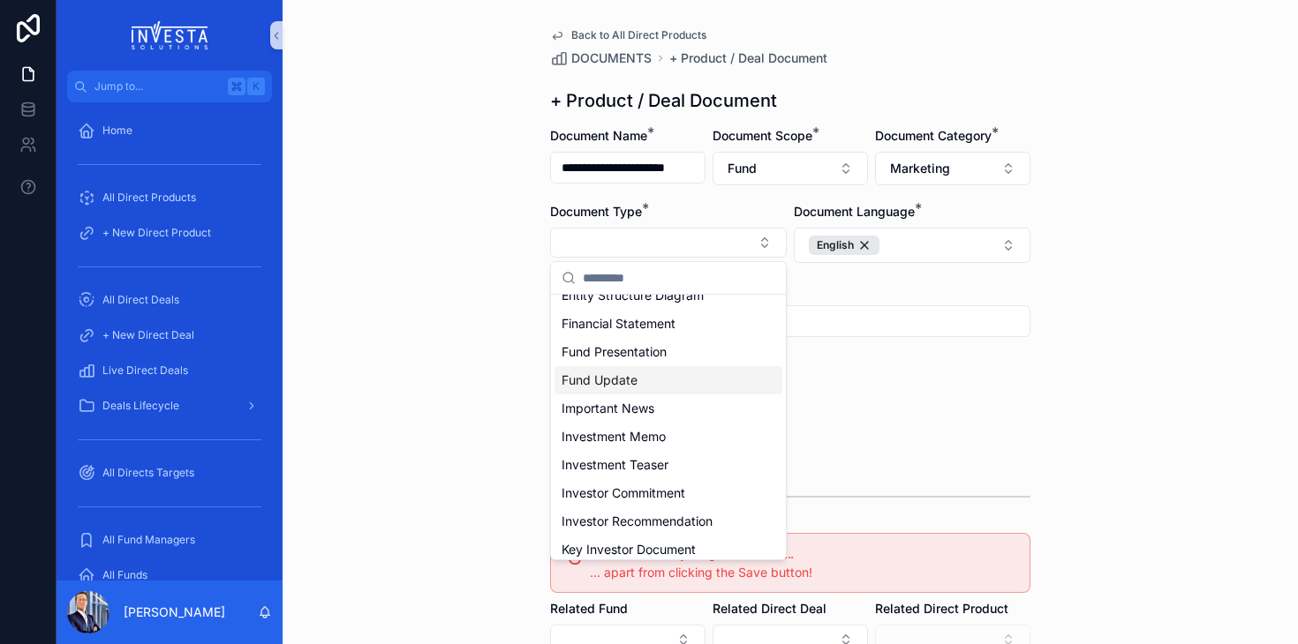
click at [621, 383] on span "Fund Update" at bounding box center [599, 381] width 76 height 18
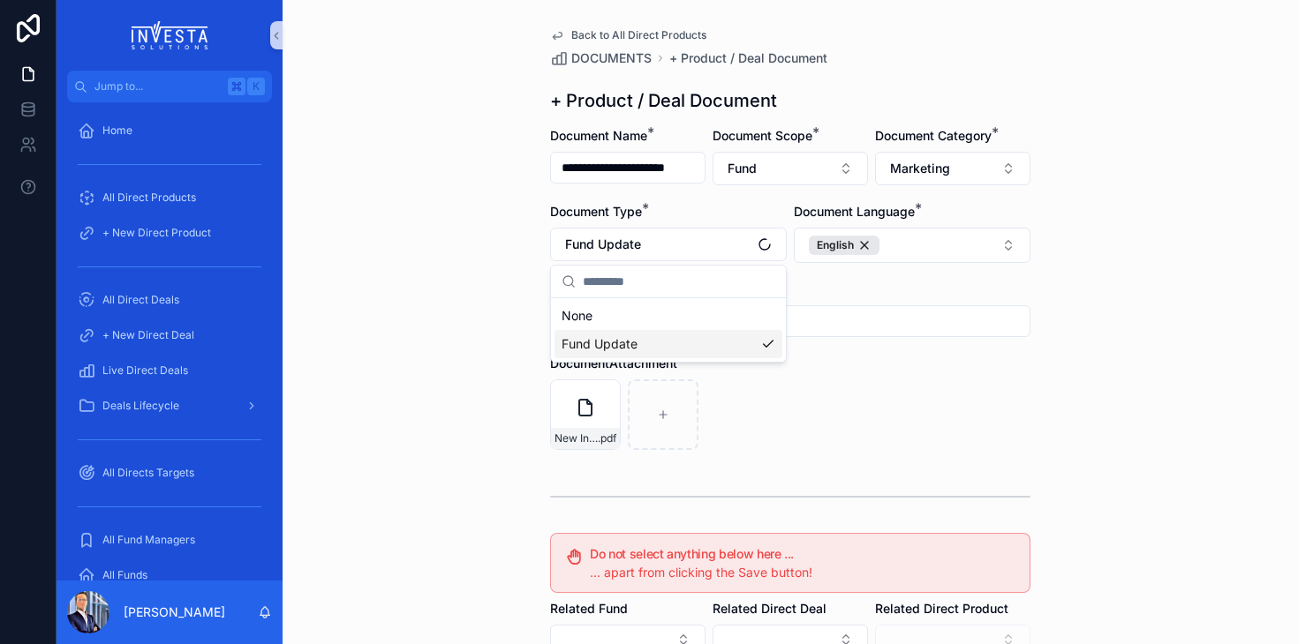
scroll to position [0, 0]
click at [858, 398] on div "New Investment Announcement: Triver .pdf" at bounding box center [790, 415] width 480 height 71
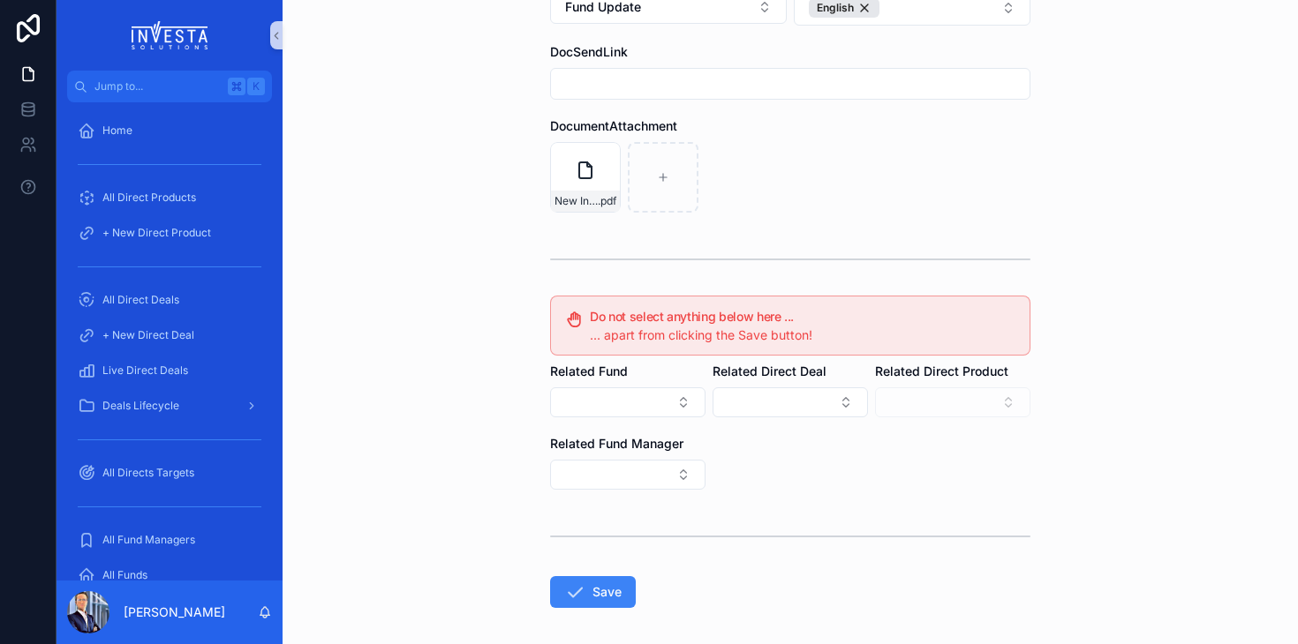
scroll to position [237, 0]
click at [615, 587] on button "Save" at bounding box center [593, 593] width 86 height 32
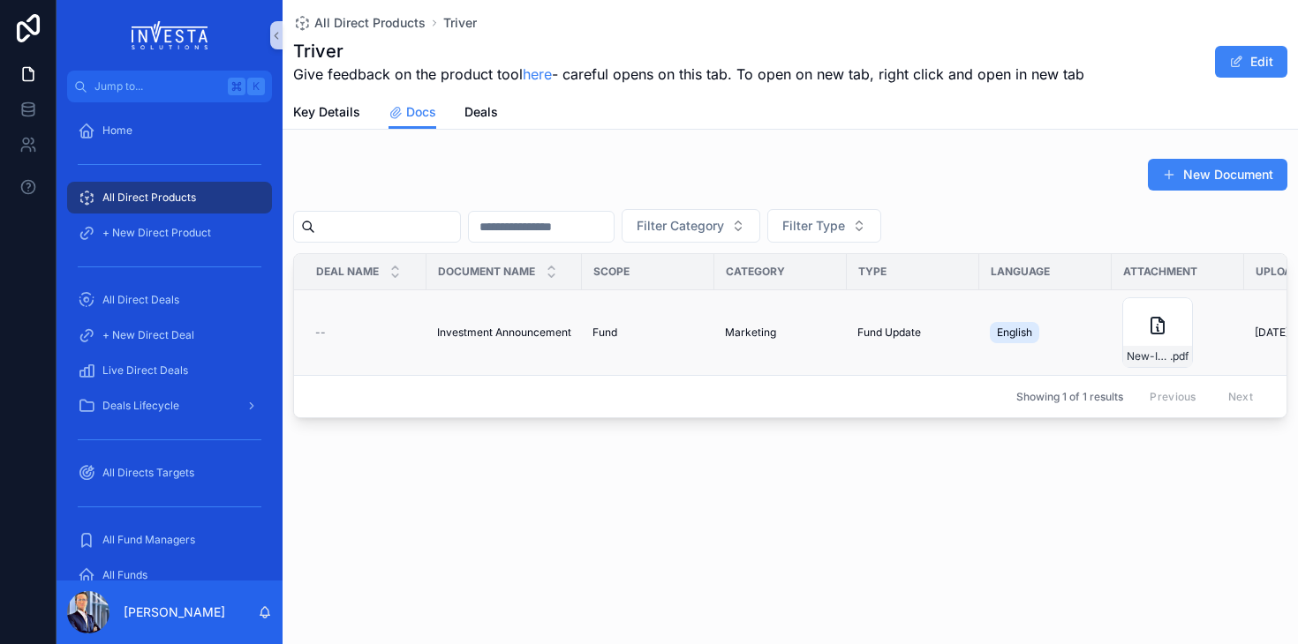
click at [328, 335] on div "--" at bounding box center [365, 333] width 101 height 14
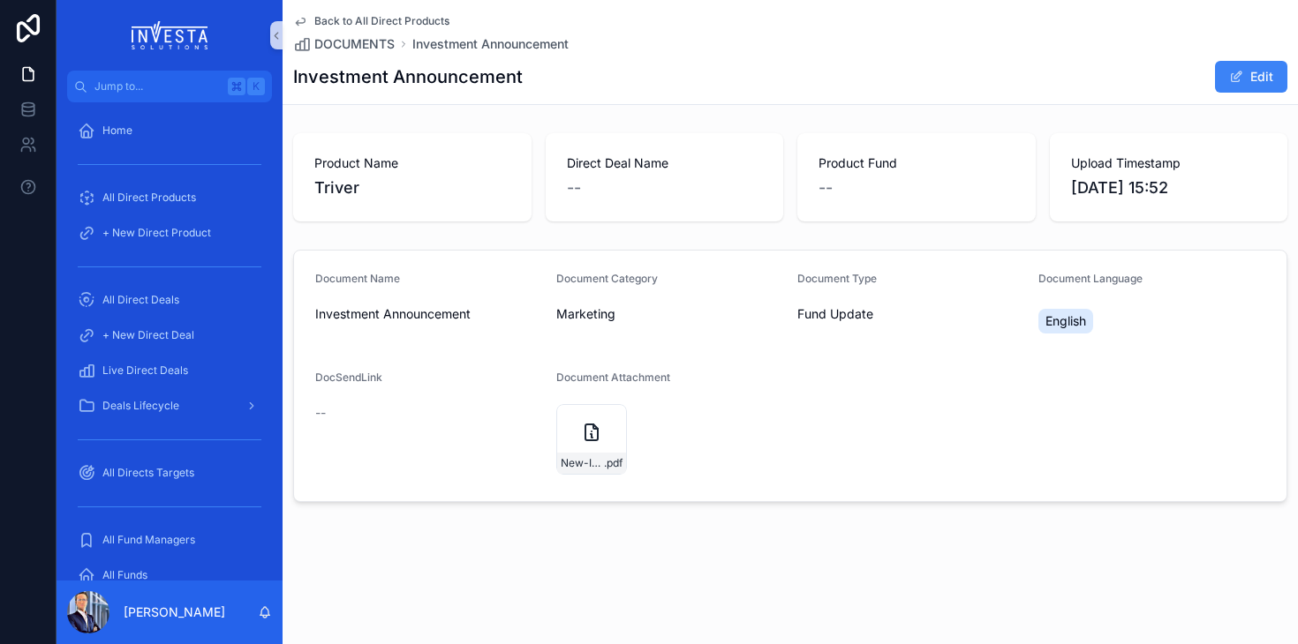
click at [623, 190] on div "--" at bounding box center [665, 188] width 196 height 25
click at [383, 61] on div "Investment Announcement Edit" at bounding box center [790, 77] width 994 height 34
click at [373, 18] on span "Back to All Direct Products" at bounding box center [381, 21] width 135 height 14
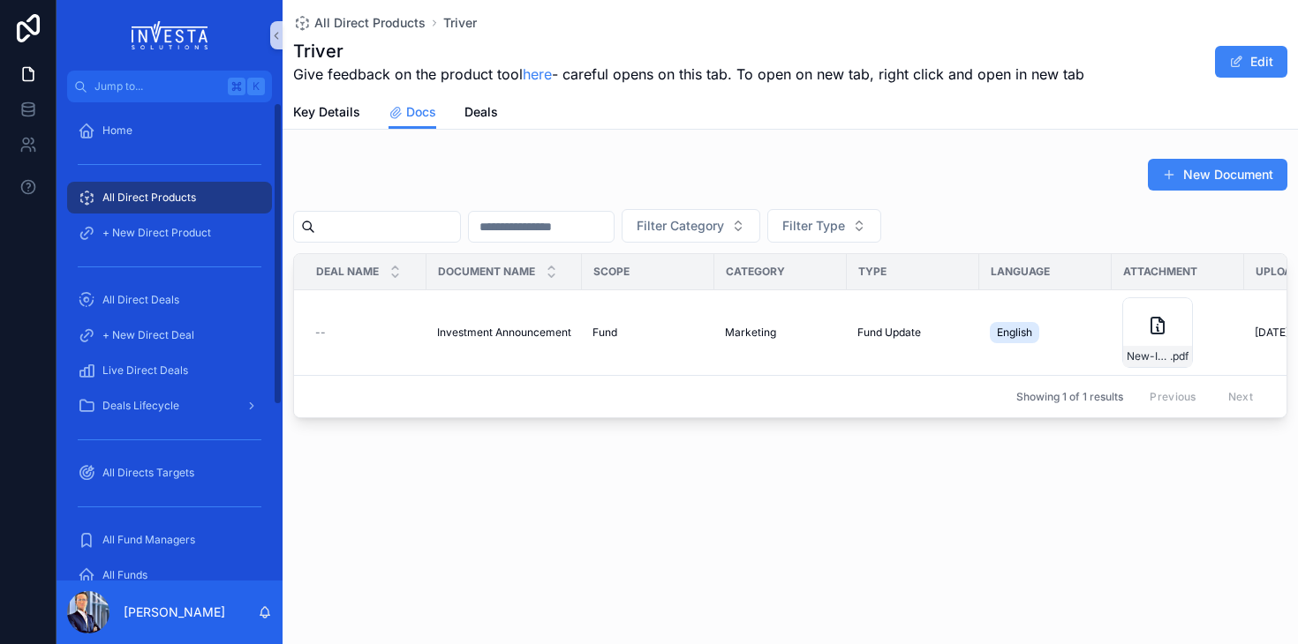
click at [497, 478] on div "All Direct Products Triver Triver Give feedback on the product tool here - care…" at bounding box center [789, 269] width 1015 height 538
click at [318, 115] on span "Key Details" at bounding box center [326, 112] width 67 height 18
